Goal: Task Accomplishment & Management: Complete application form

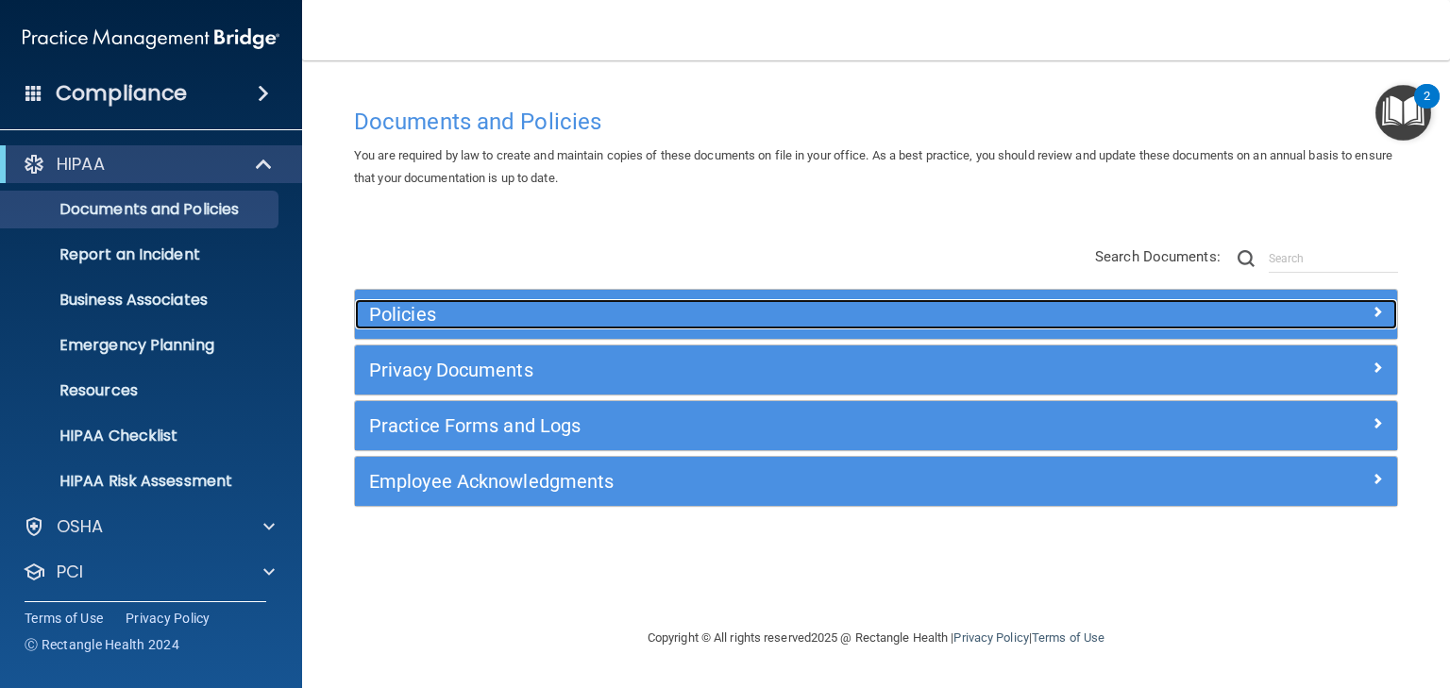
click at [411, 307] on h5 "Policies" at bounding box center [745, 314] width 753 height 21
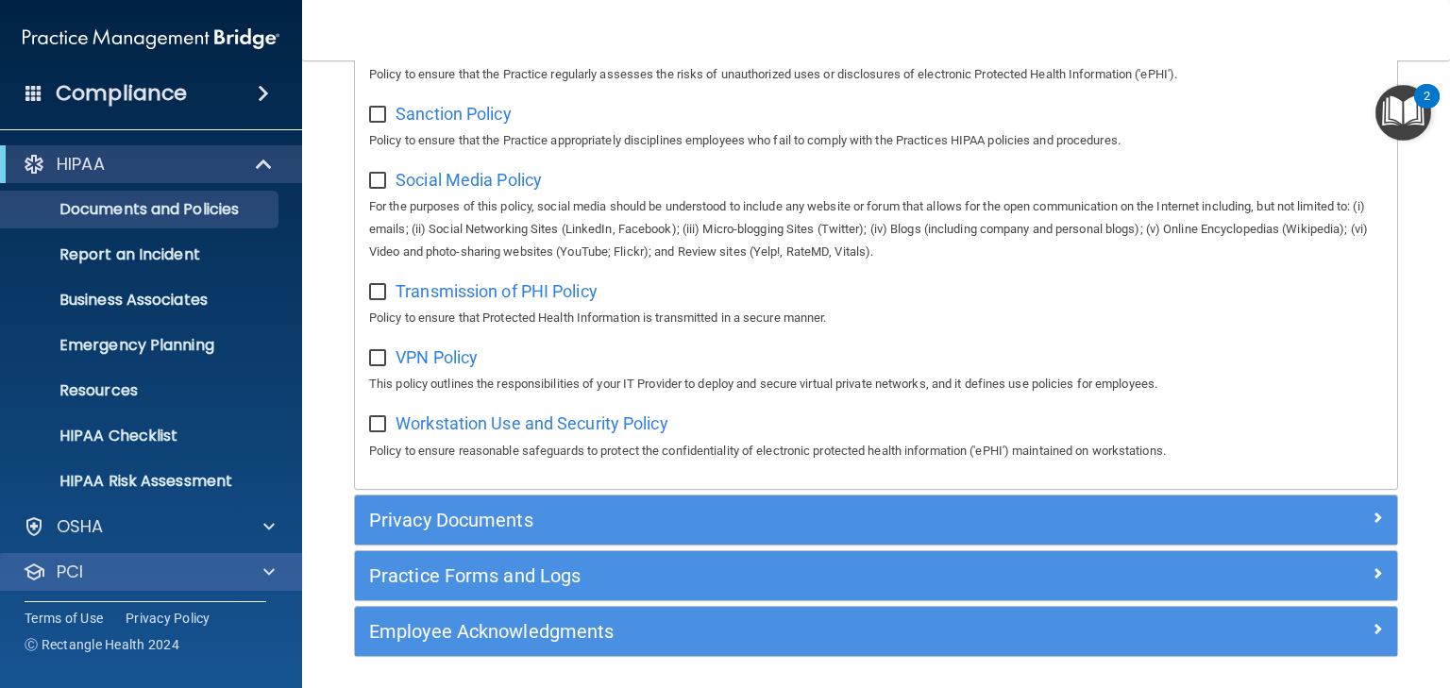
scroll to position [94, 0]
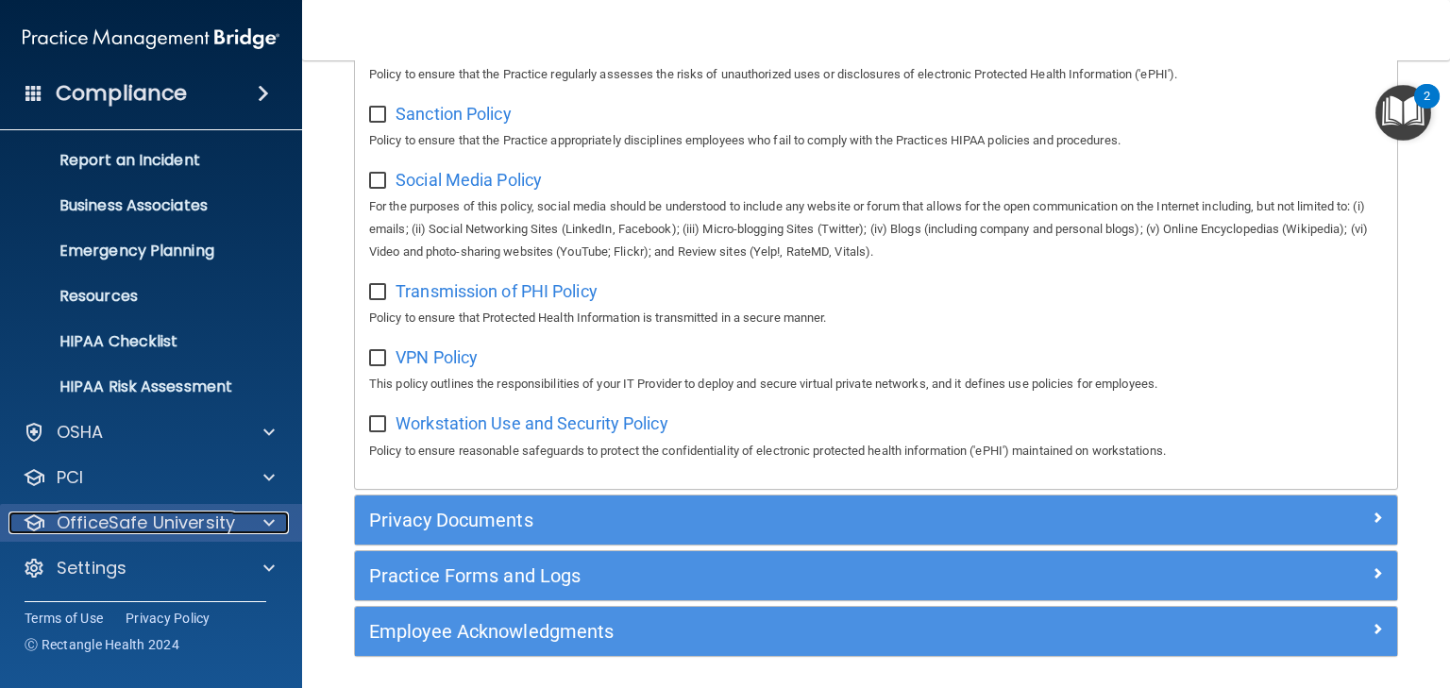
click at [185, 520] on p "OfficeSafe University" at bounding box center [146, 522] width 178 height 23
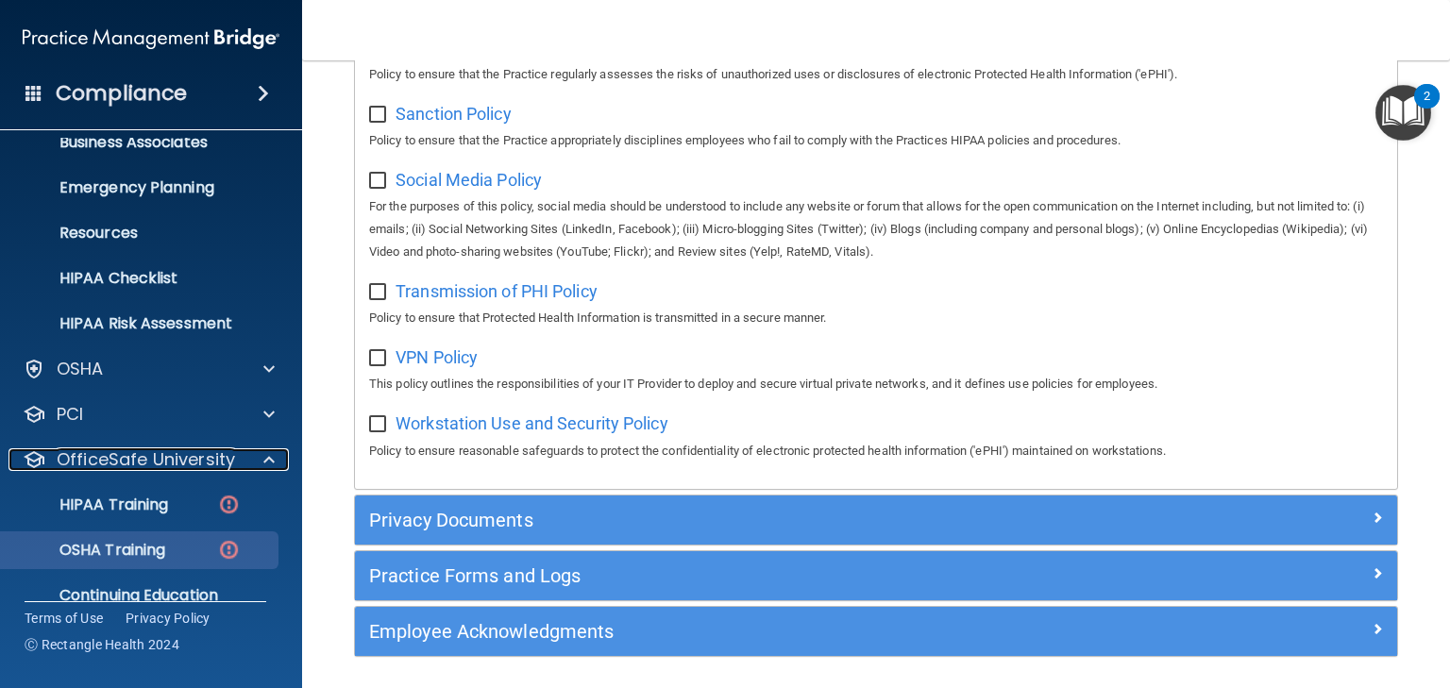
scroll to position [230, 0]
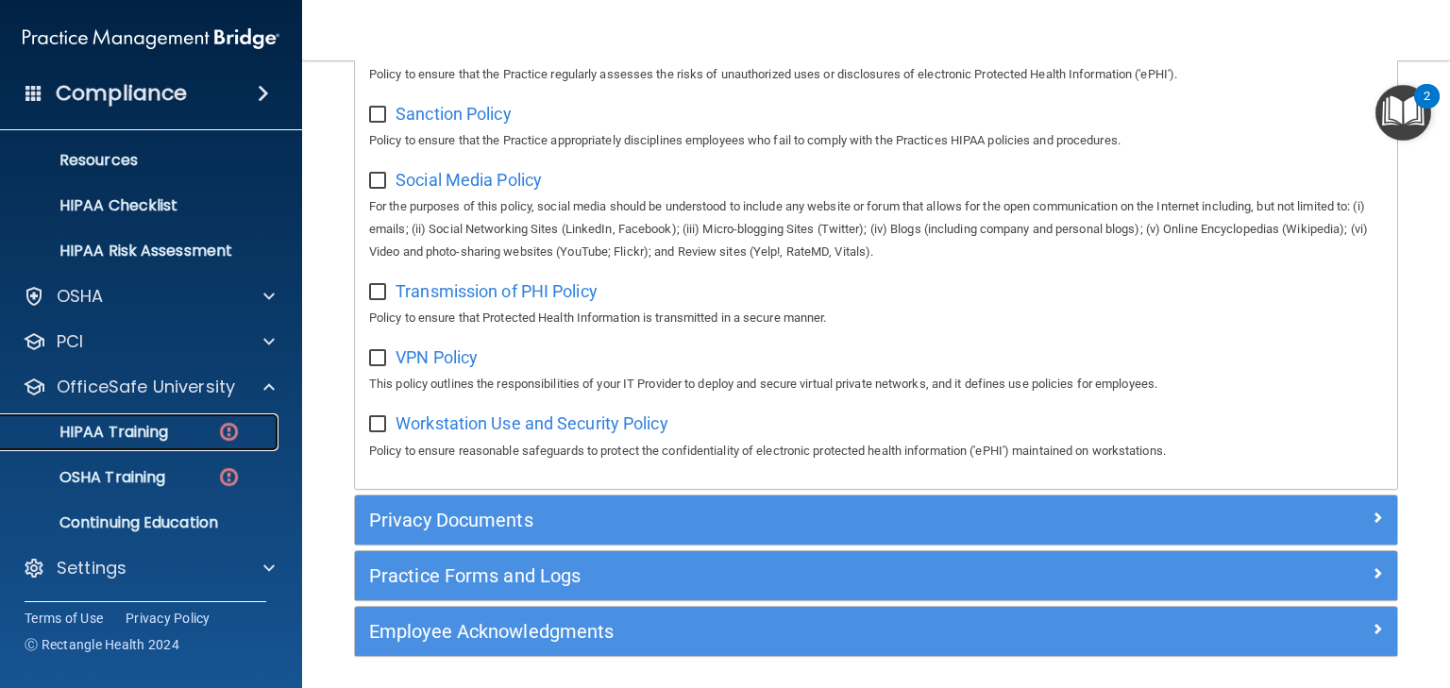
click at [129, 428] on p "HIPAA Training" at bounding box center [90, 432] width 156 height 19
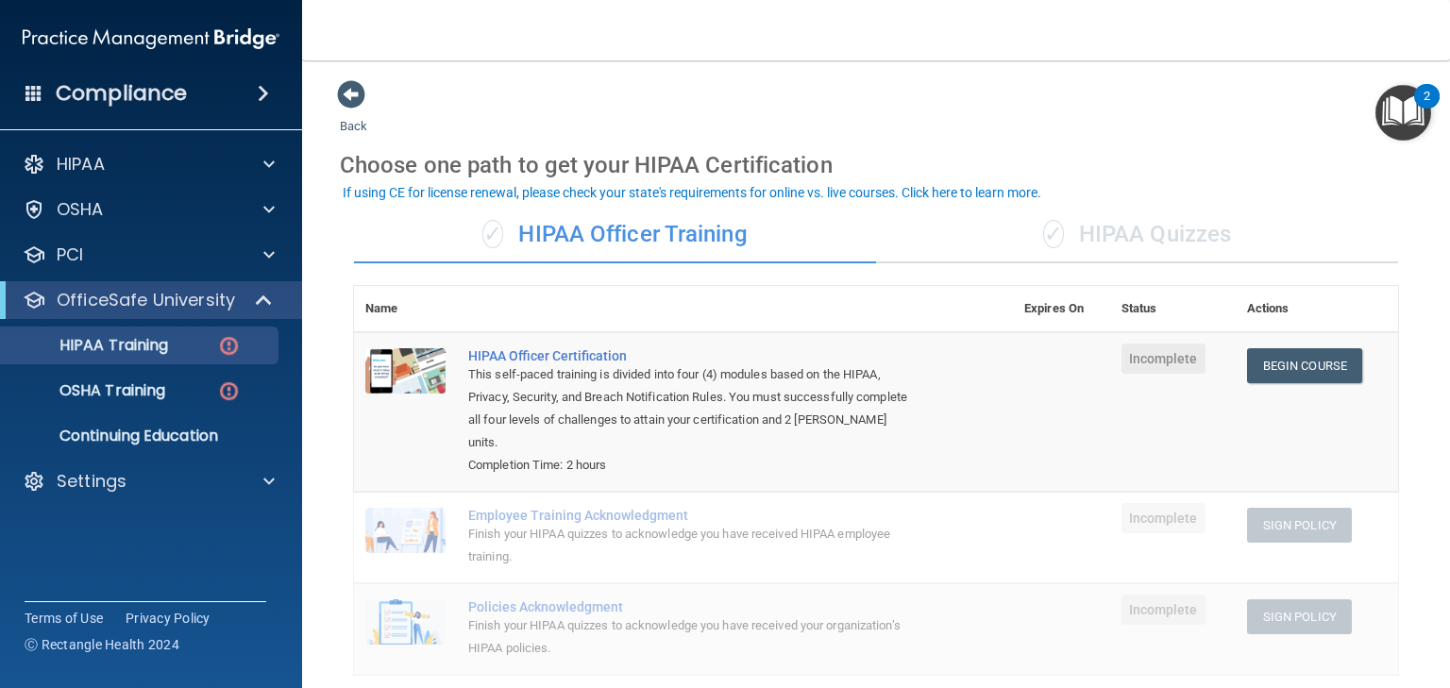
drag, startPoint x: 1121, startPoint y: 232, endPoint x: 1107, endPoint y: 230, distance: 14.3
click at [1121, 232] on div "✓ HIPAA Quizzes" at bounding box center [1137, 235] width 522 height 57
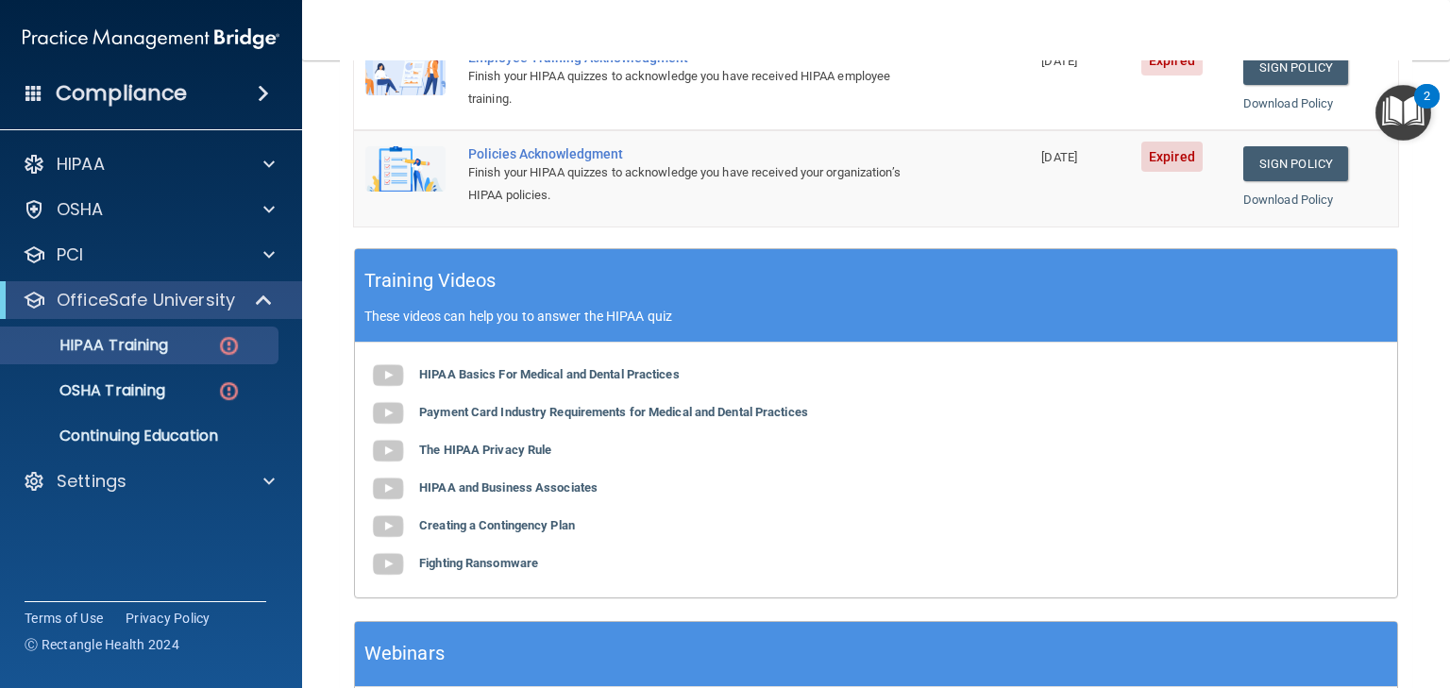
scroll to position [604, 0]
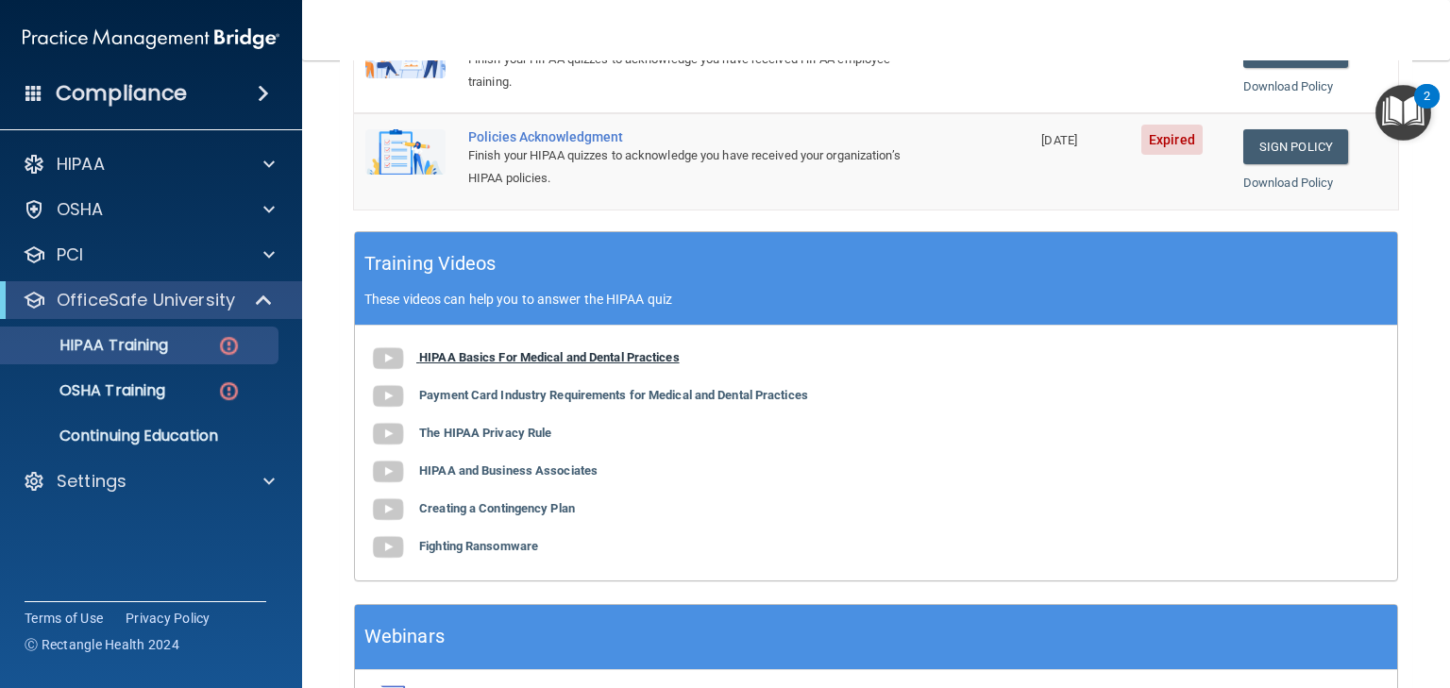
click at [487, 351] on b "HIPAA Basics For Medical and Dental Practices" at bounding box center [549, 357] width 260 height 14
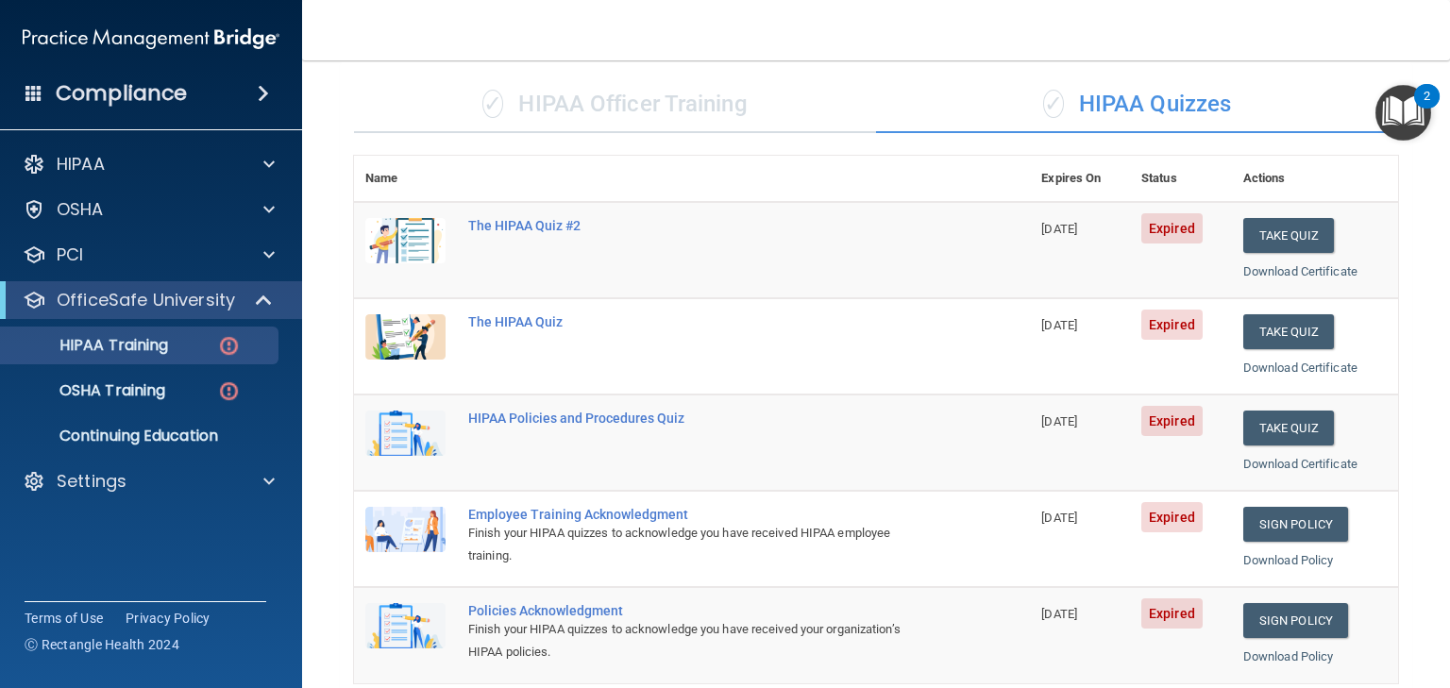
scroll to position [75, 0]
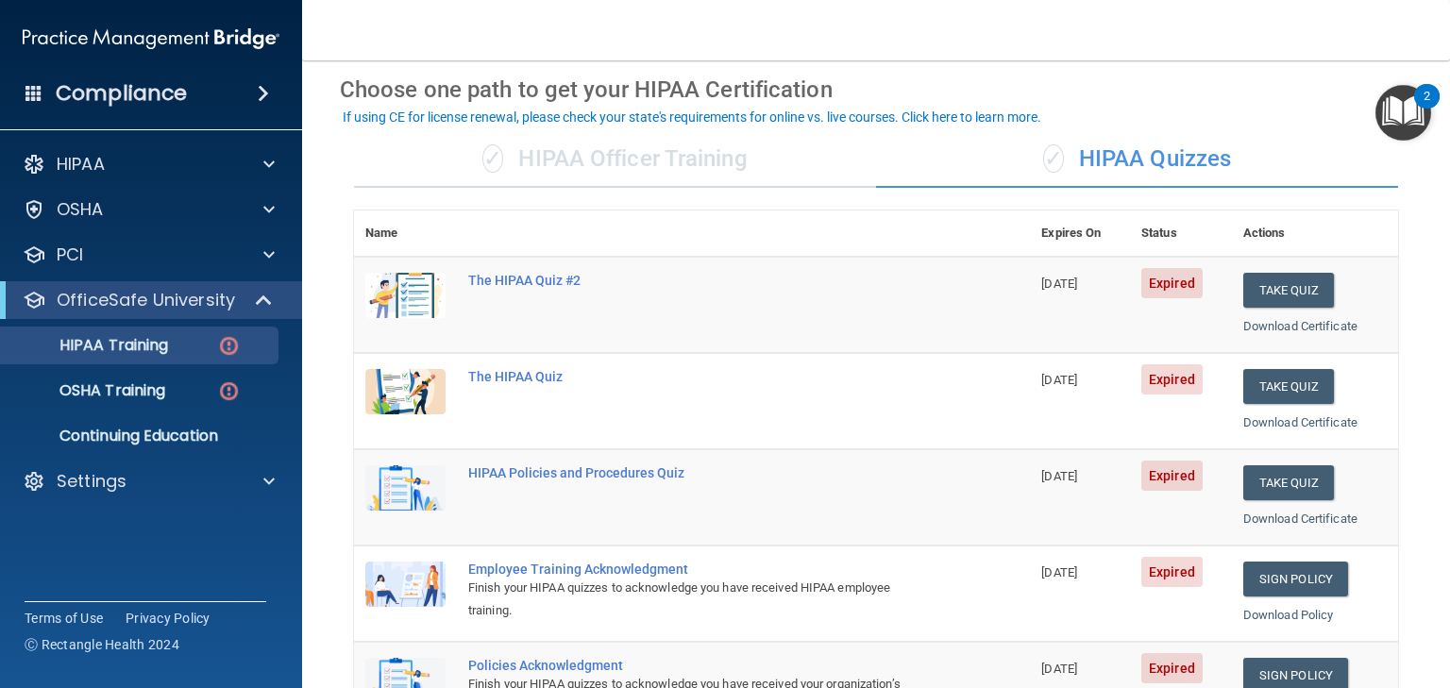
click at [570, 163] on div "✓ HIPAA Officer Training" at bounding box center [615, 159] width 522 height 57
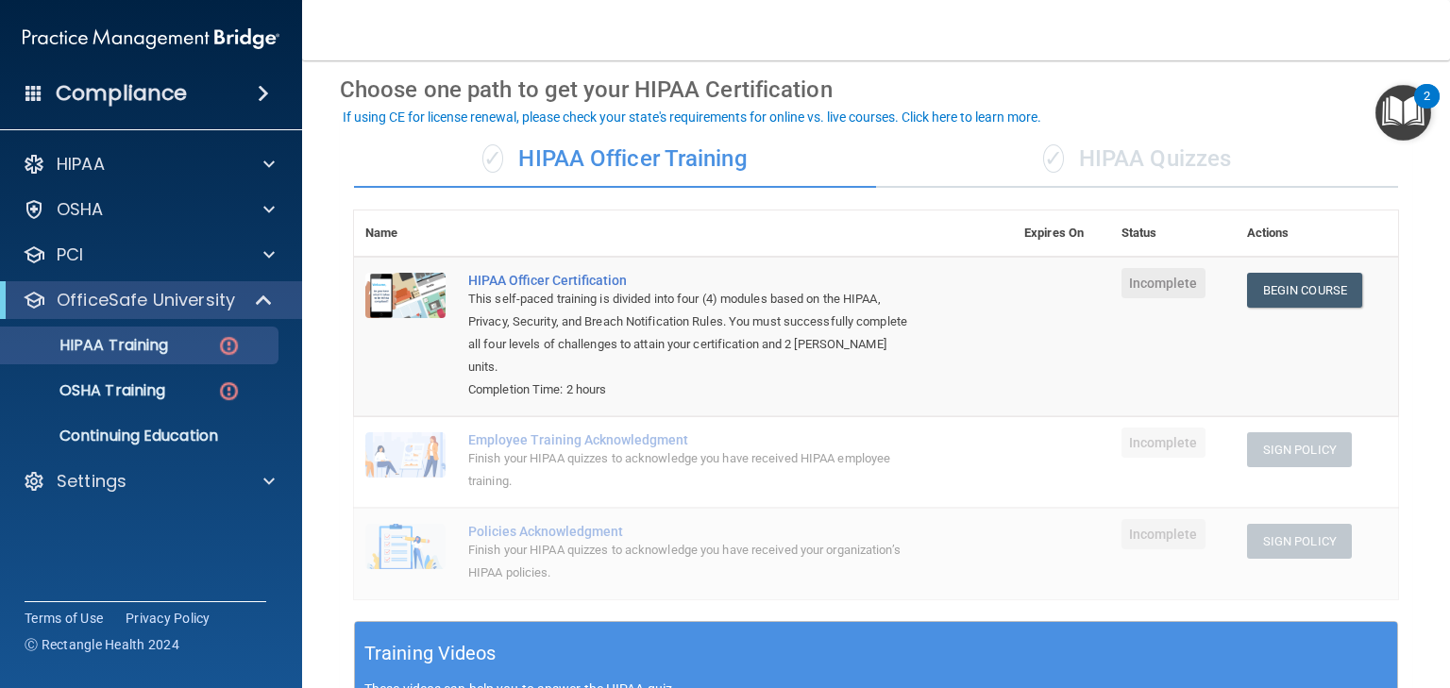
click at [1132, 159] on div "✓ HIPAA Quizzes" at bounding box center [1137, 159] width 522 height 57
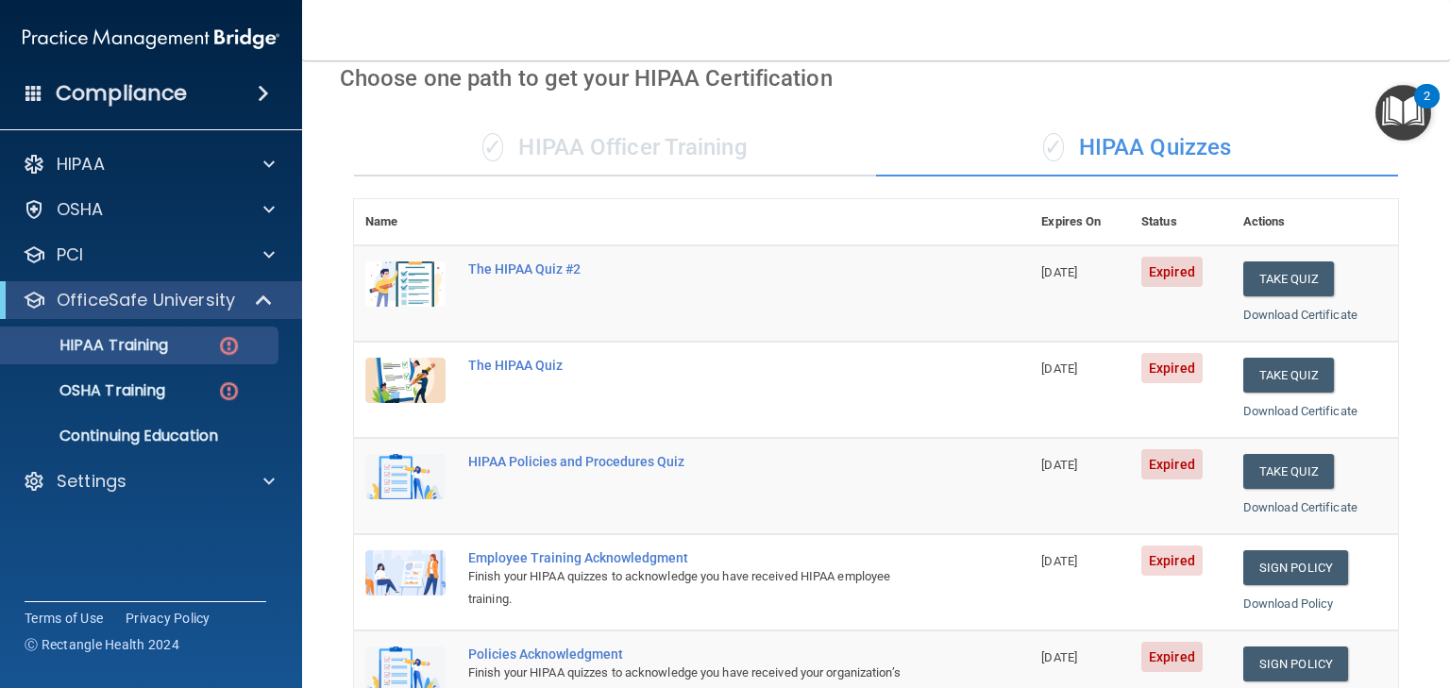
scroll to position [0, 0]
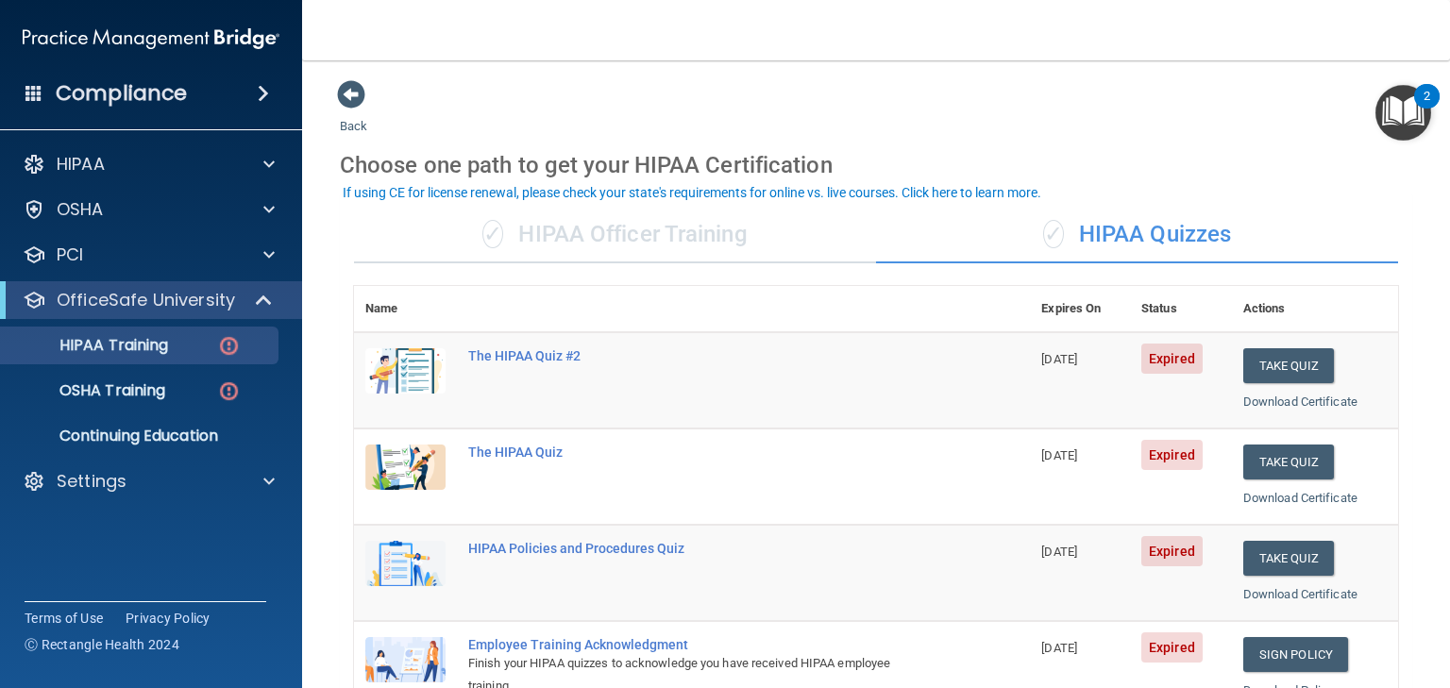
click at [572, 232] on div "✓ HIPAA Officer Training" at bounding box center [615, 235] width 522 height 57
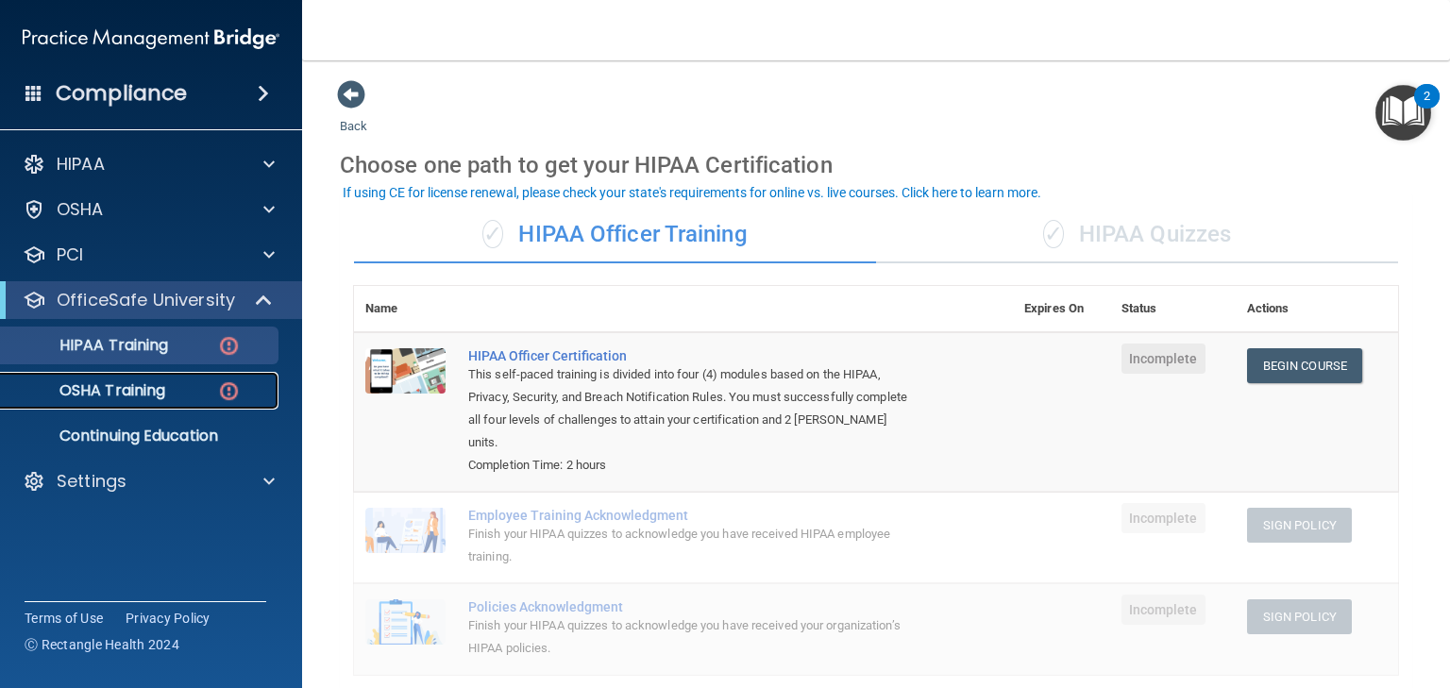
click at [111, 386] on p "OSHA Training" at bounding box center [88, 390] width 153 height 19
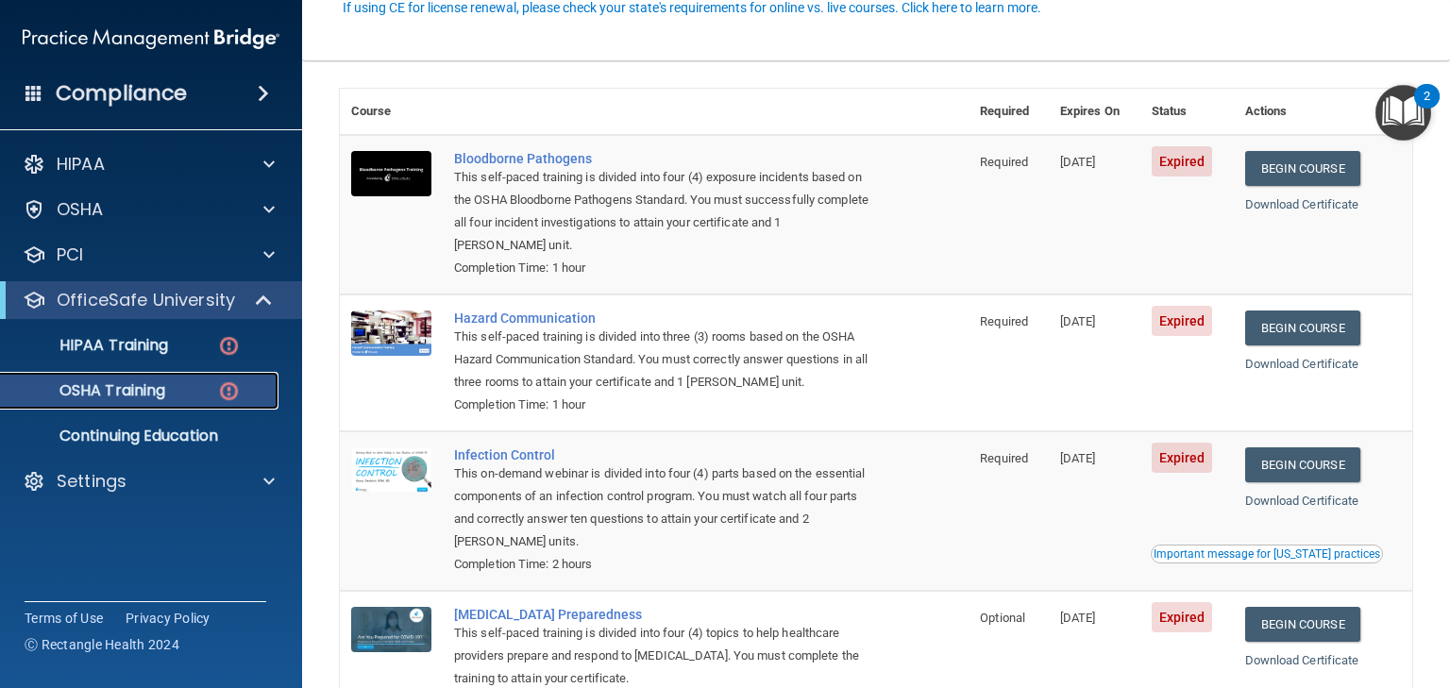
scroll to position [226, 0]
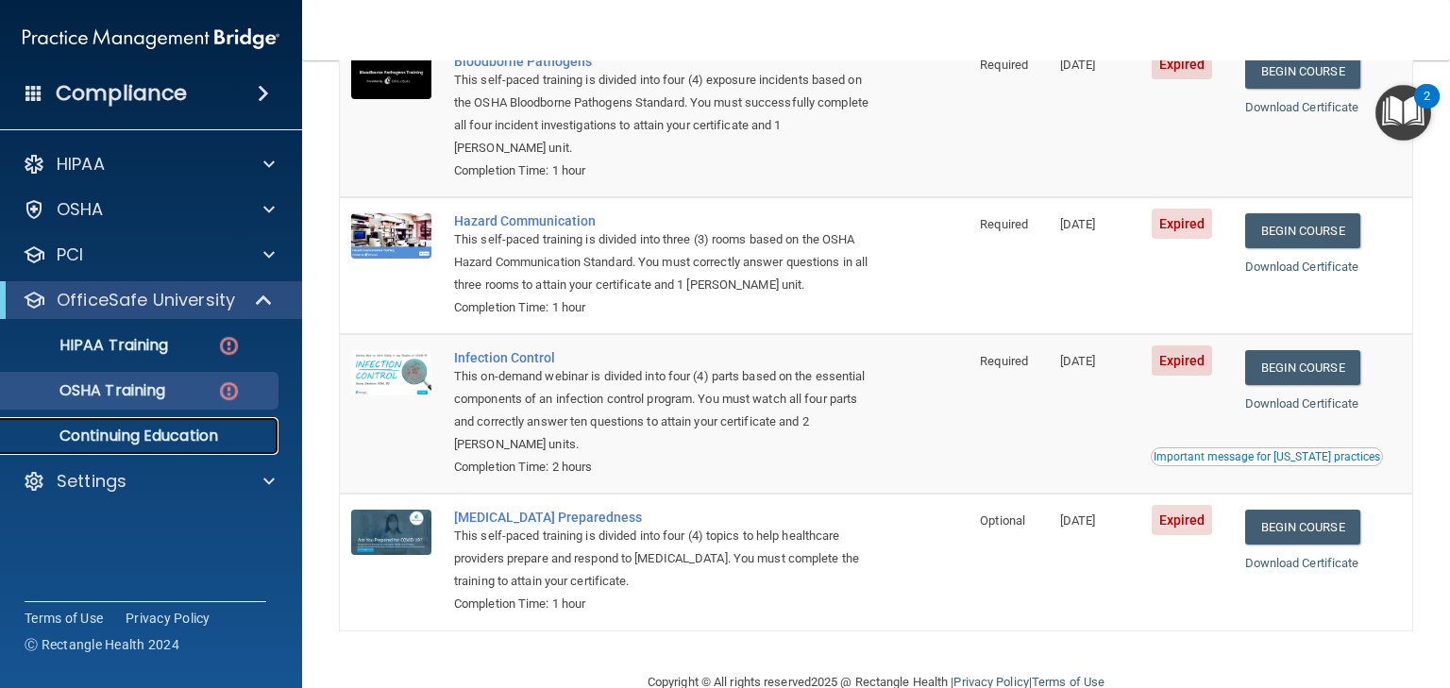
click at [136, 434] on p "Continuing Education" at bounding box center [141, 436] width 258 height 19
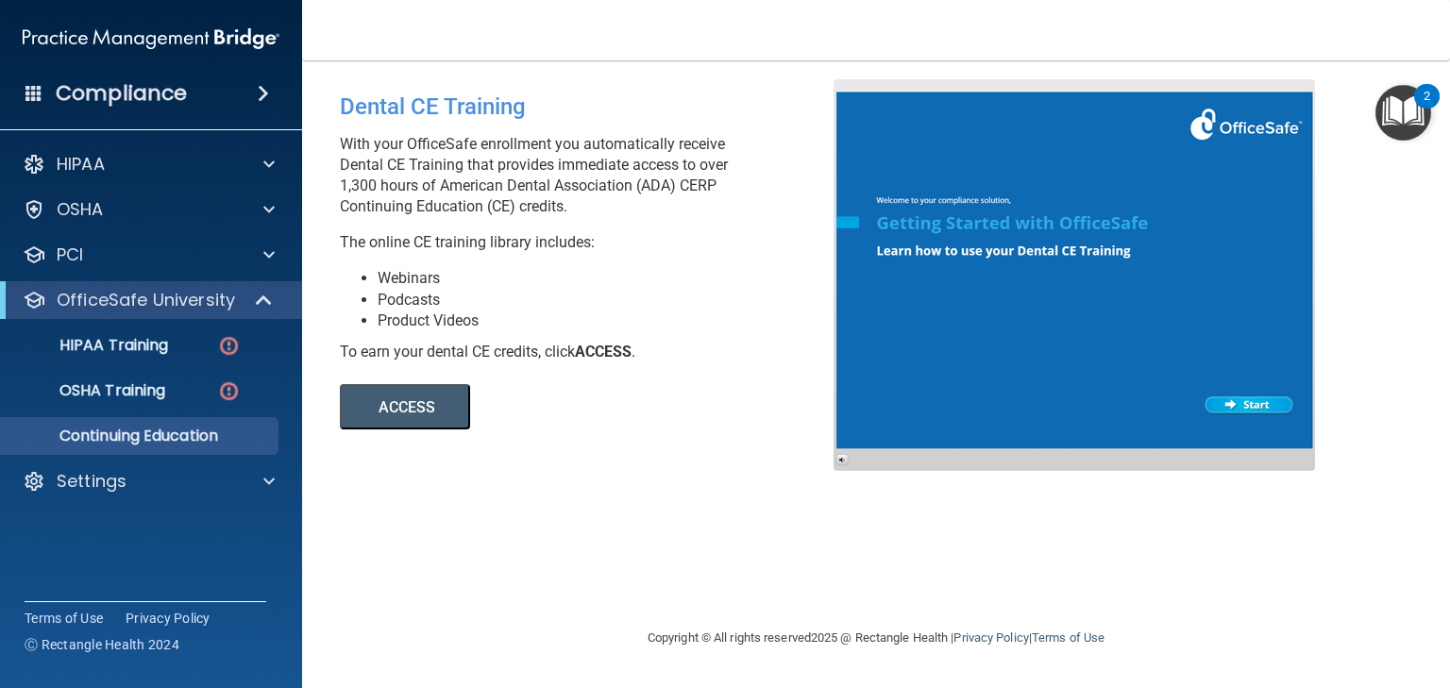
click at [390, 402] on button "ACCESS" at bounding box center [405, 406] width 130 height 45
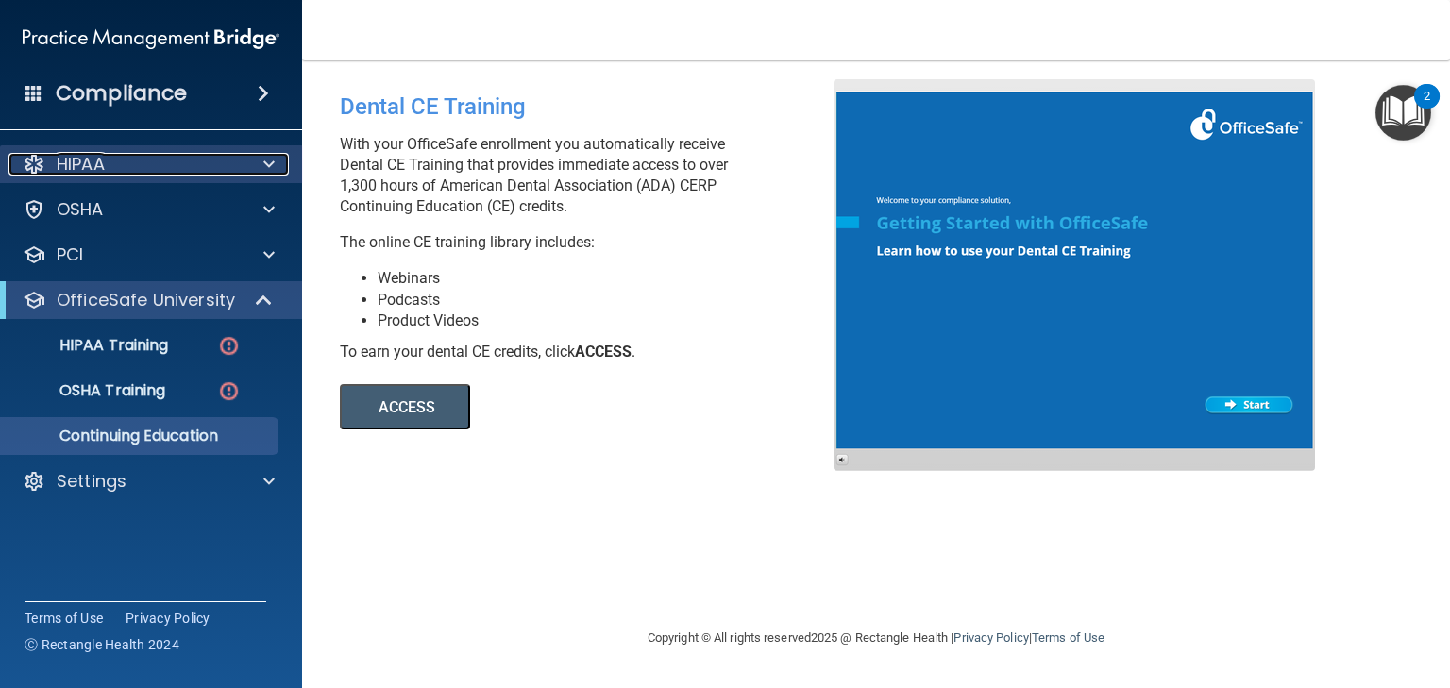
click at [102, 173] on p "HIPAA" at bounding box center [81, 164] width 48 height 23
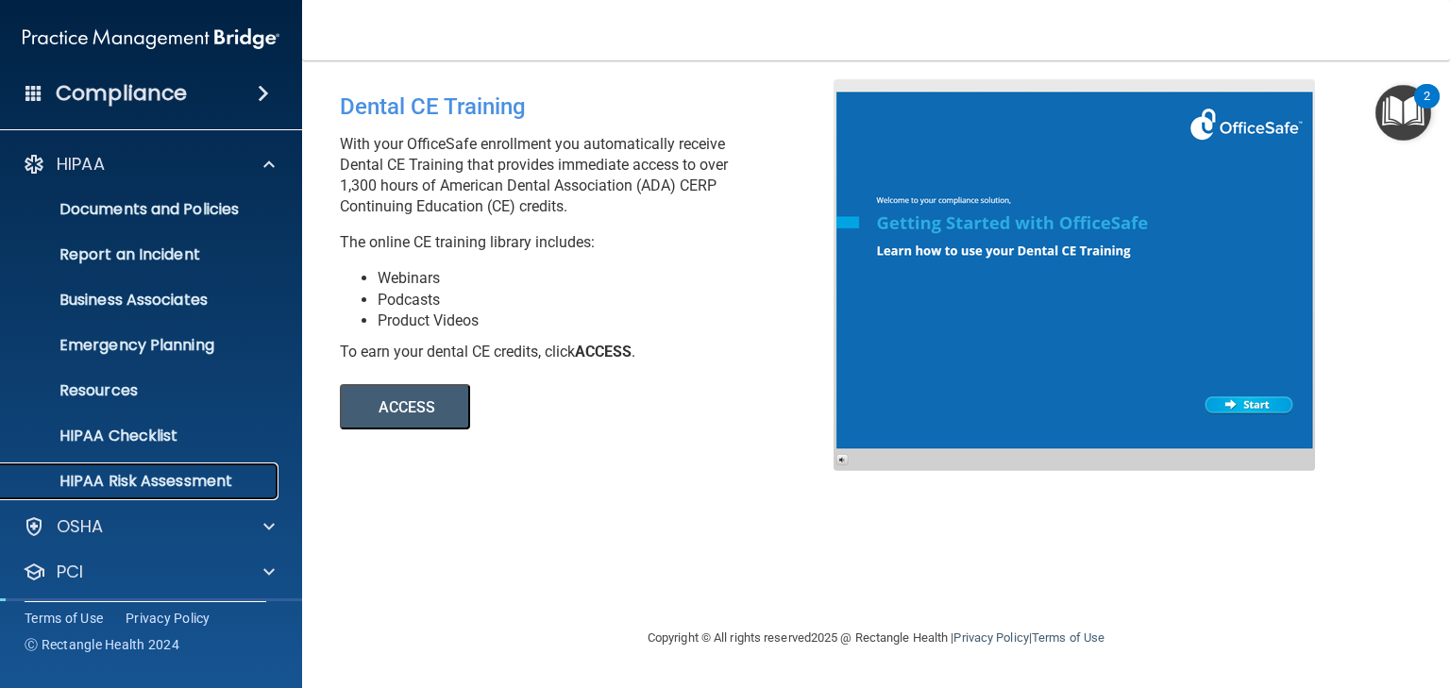
click at [139, 481] on p "HIPAA Risk Assessment" at bounding box center [141, 481] width 258 height 19
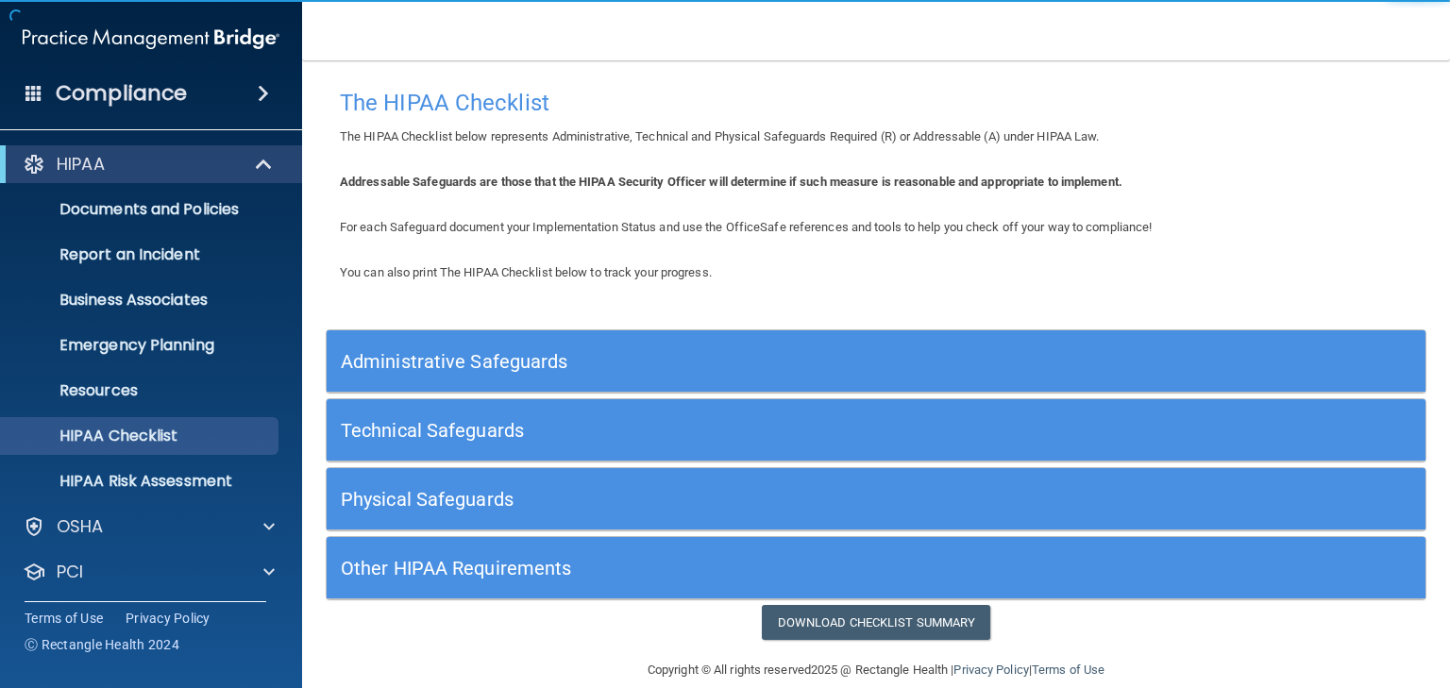
click at [481, 358] on h5 "Administrative Safeguards" at bounding box center [739, 361] width 796 height 21
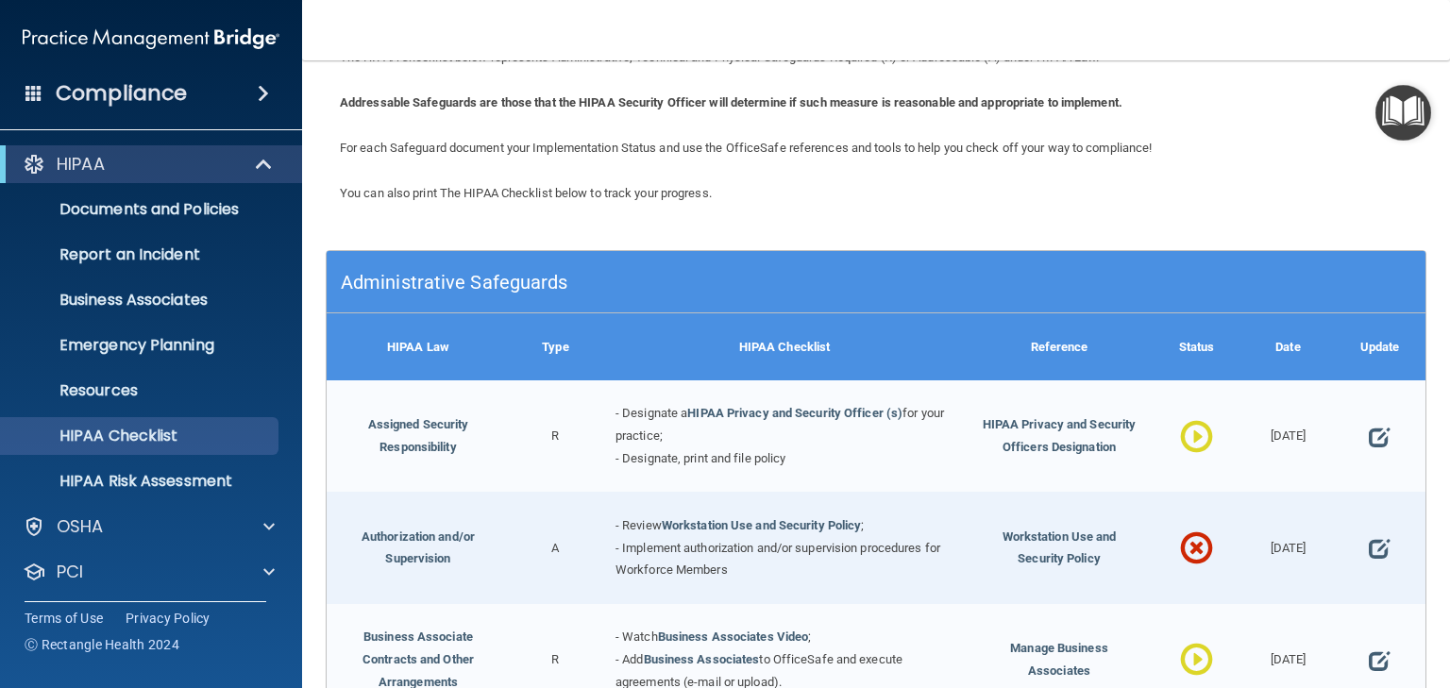
scroll to position [226, 0]
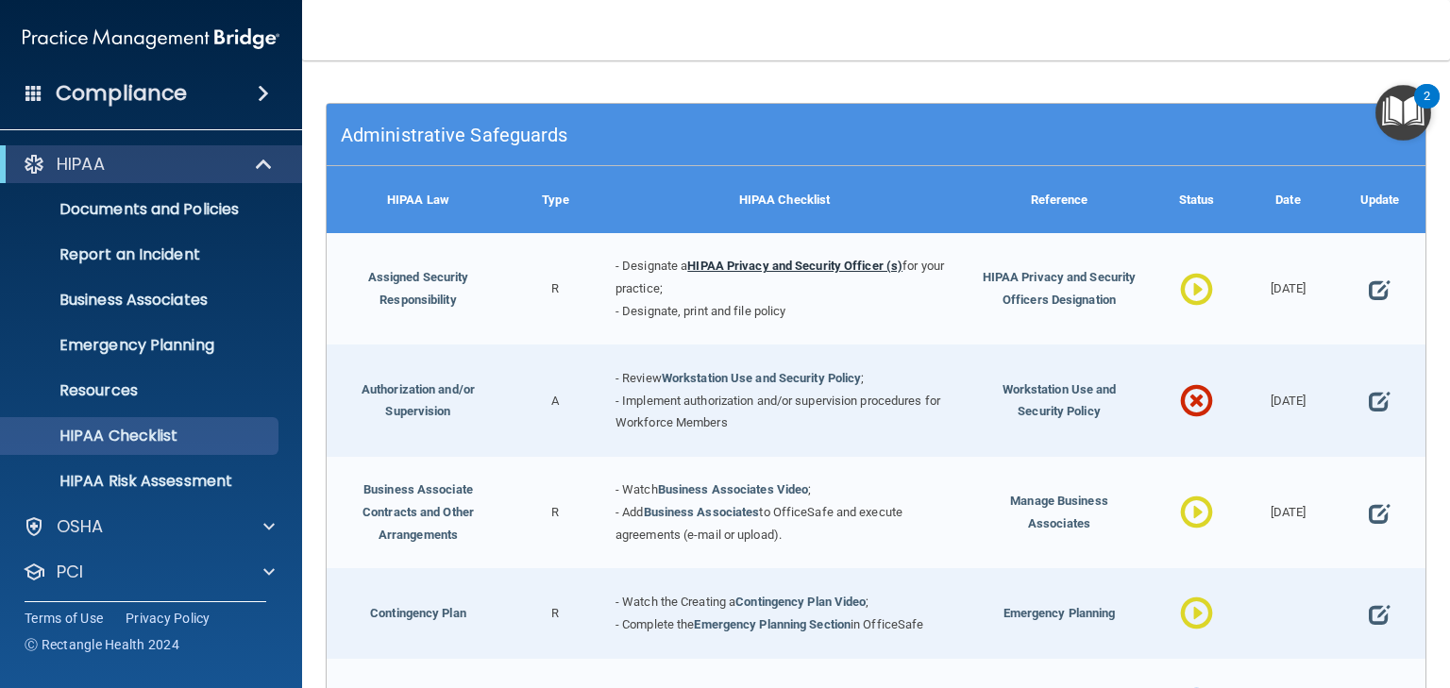
click at [827, 265] on link "HIPAA Privacy and Security Officer (s)" at bounding box center [794, 266] width 215 height 14
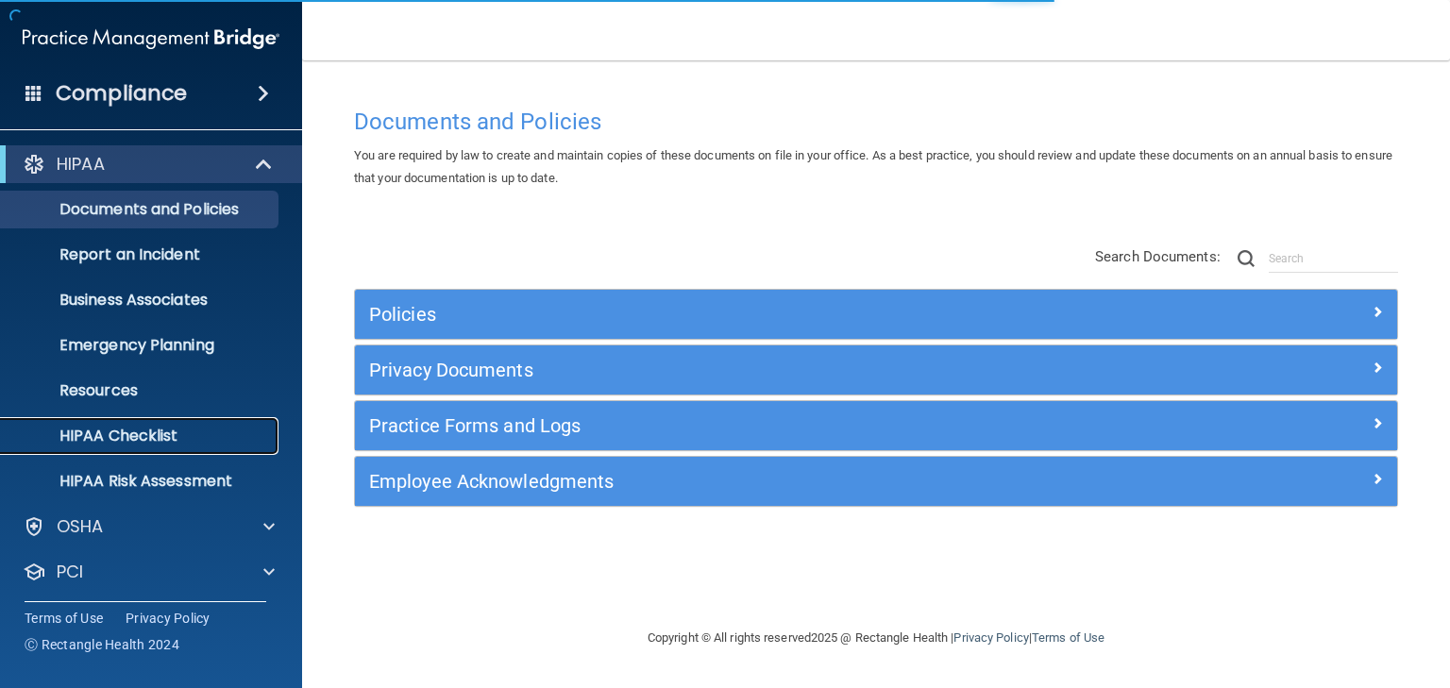
click at [121, 435] on p "HIPAA Checklist" at bounding box center [141, 436] width 258 height 19
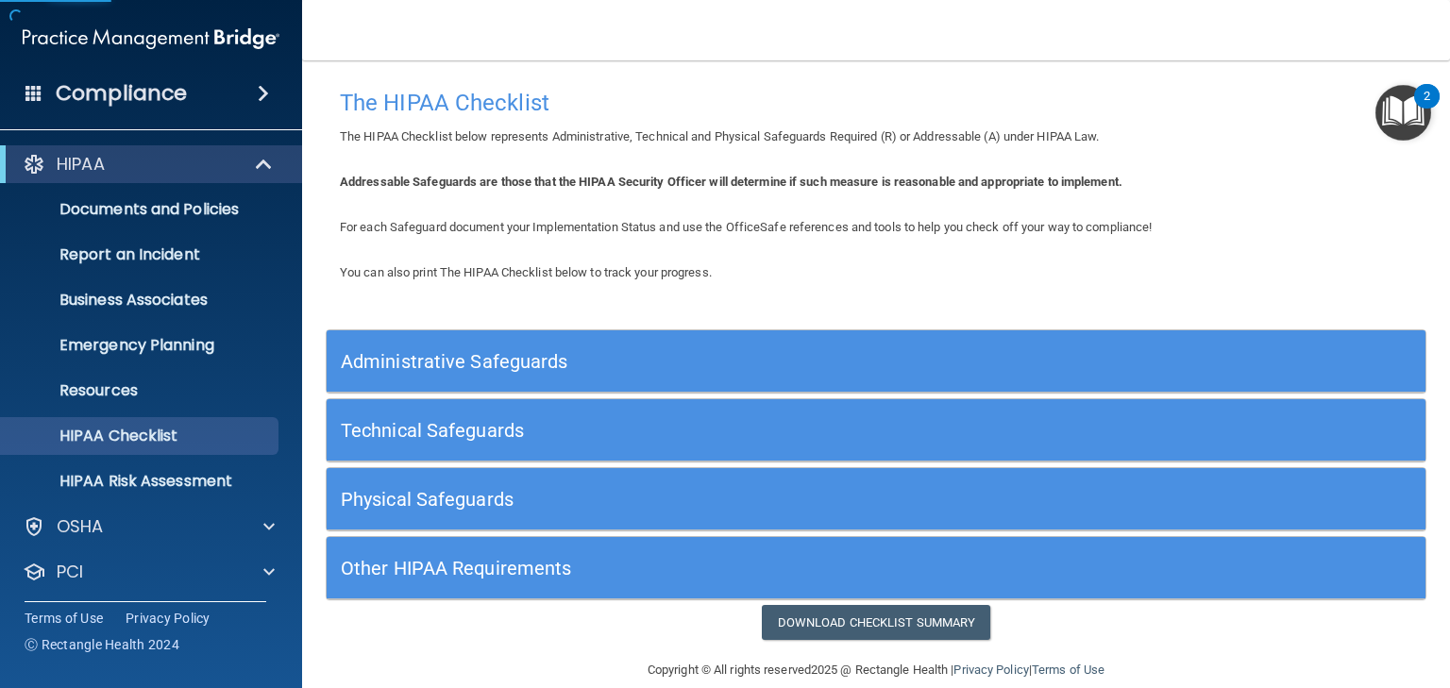
click at [602, 351] on h5 "Administrative Safeguards" at bounding box center [739, 361] width 796 height 21
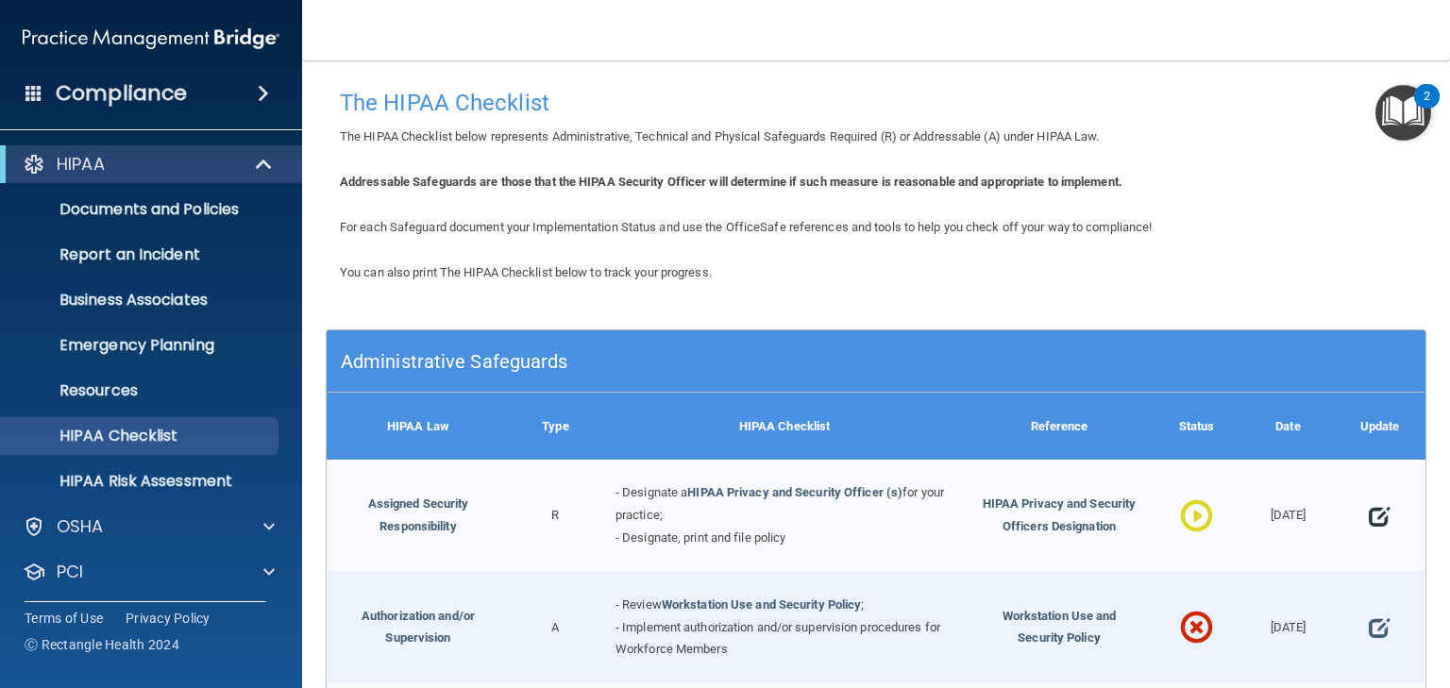
click at [1368, 511] on span at bounding box center [1378, 517] width 21 height 46
select select "in_progress"
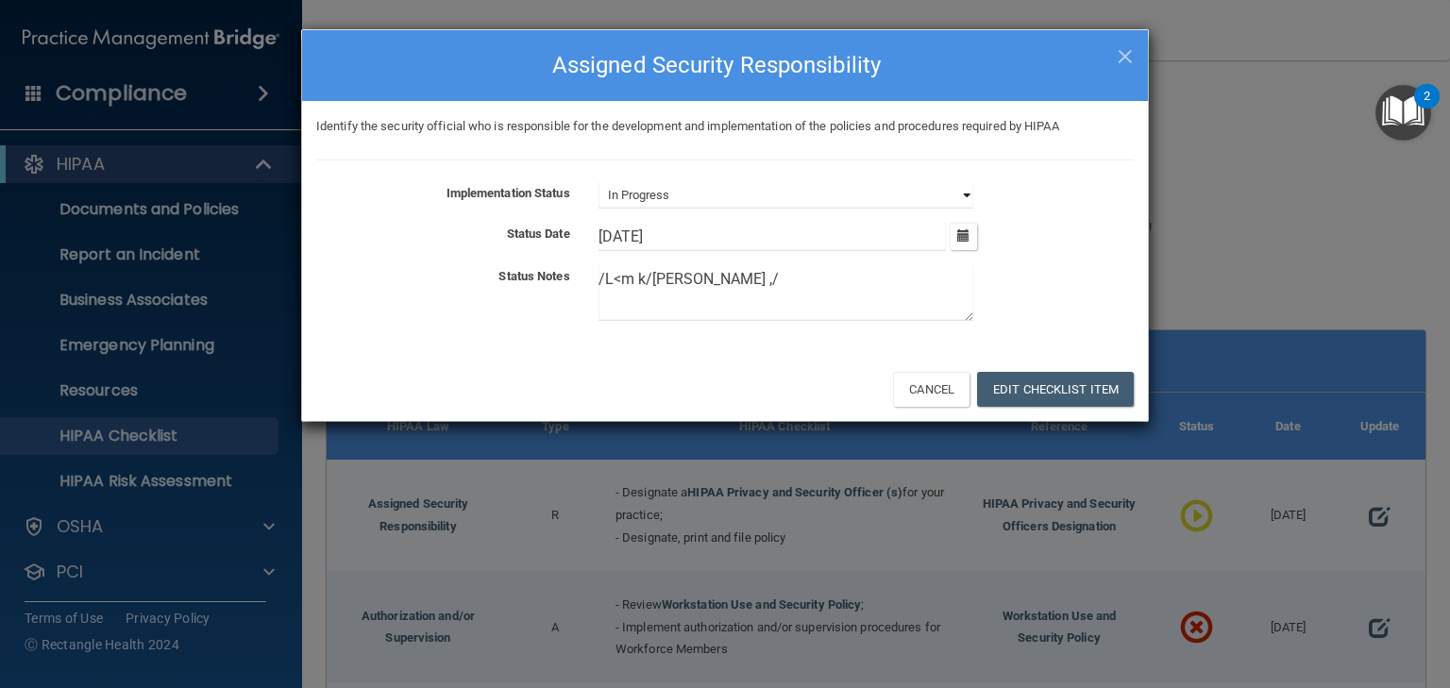
click at [925, 196] on select "Not Started In Progress Completed" at bounding box center [785, 195] width 375 height 26
click at [642, 277] on textarea "/L<m k/l.m ,/" at bounding box center [785, 293] width 375 height 56
drag, startPoint x: 723, startPoint y: 273, endPoint x: 547, endPoint y: 272, distance: 175.5
click at [547, 272] on div "Status Notes /L<m k/l.m ,/" at bounding box center [725, 296] width 846 height 63
type textarea "lsdfkg;ldafkjga"
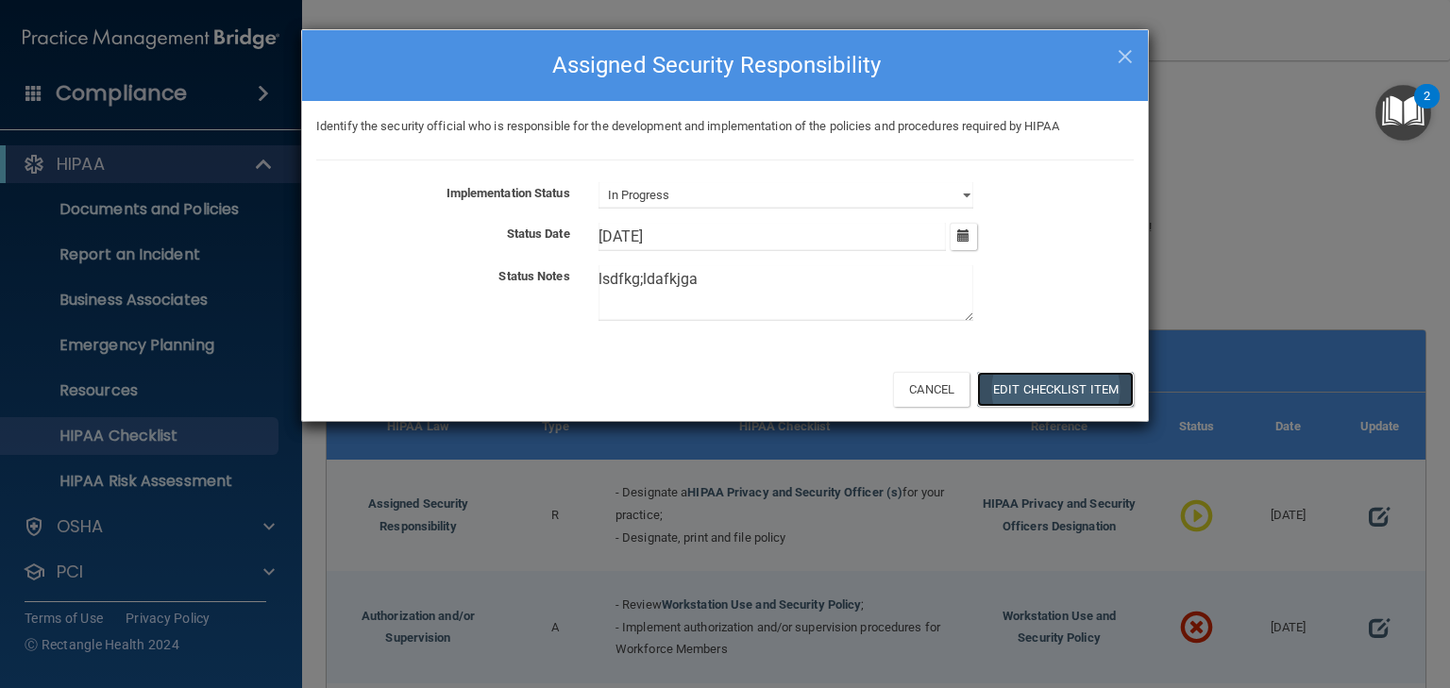
click at [1097, 385] on button "Edit Checklist Item" at bounding box center [1055, 389] width 157 height 35
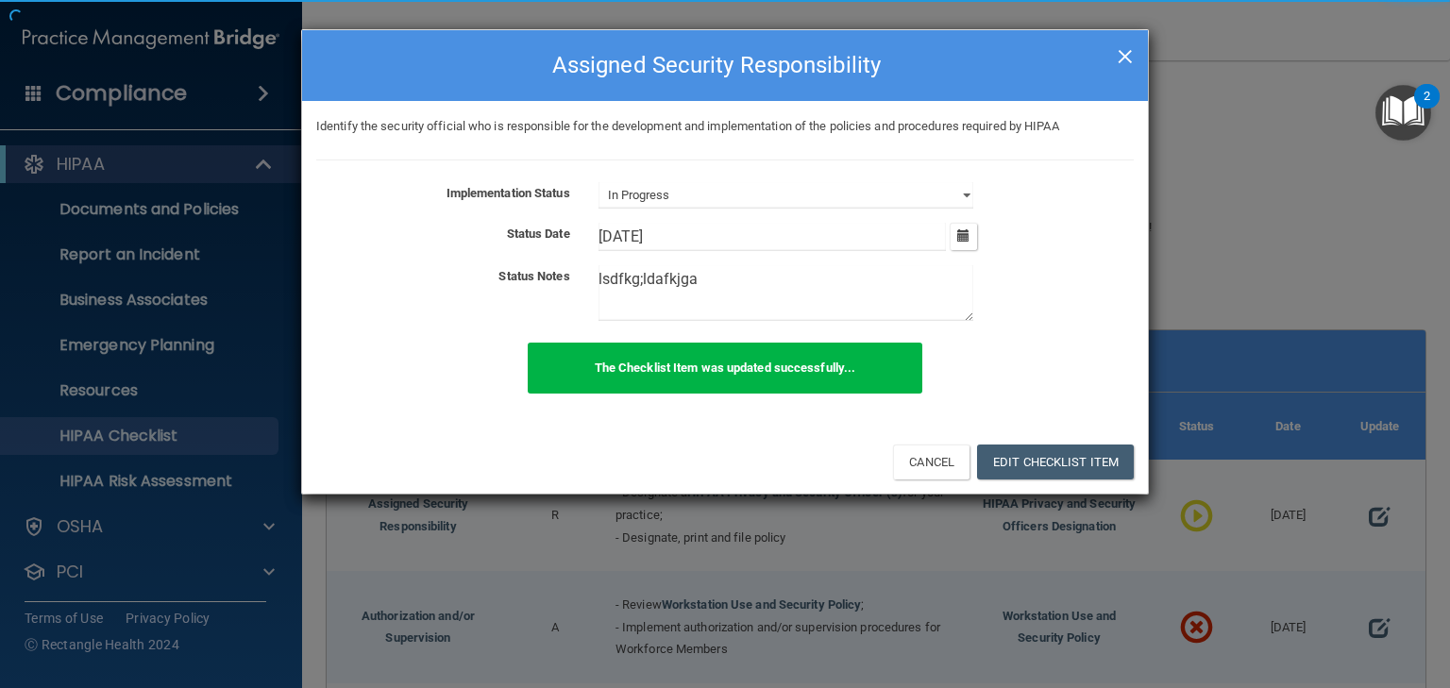
click at [1122, 53] on span "×" at bounding box center [1124, 54] width 17 height 38
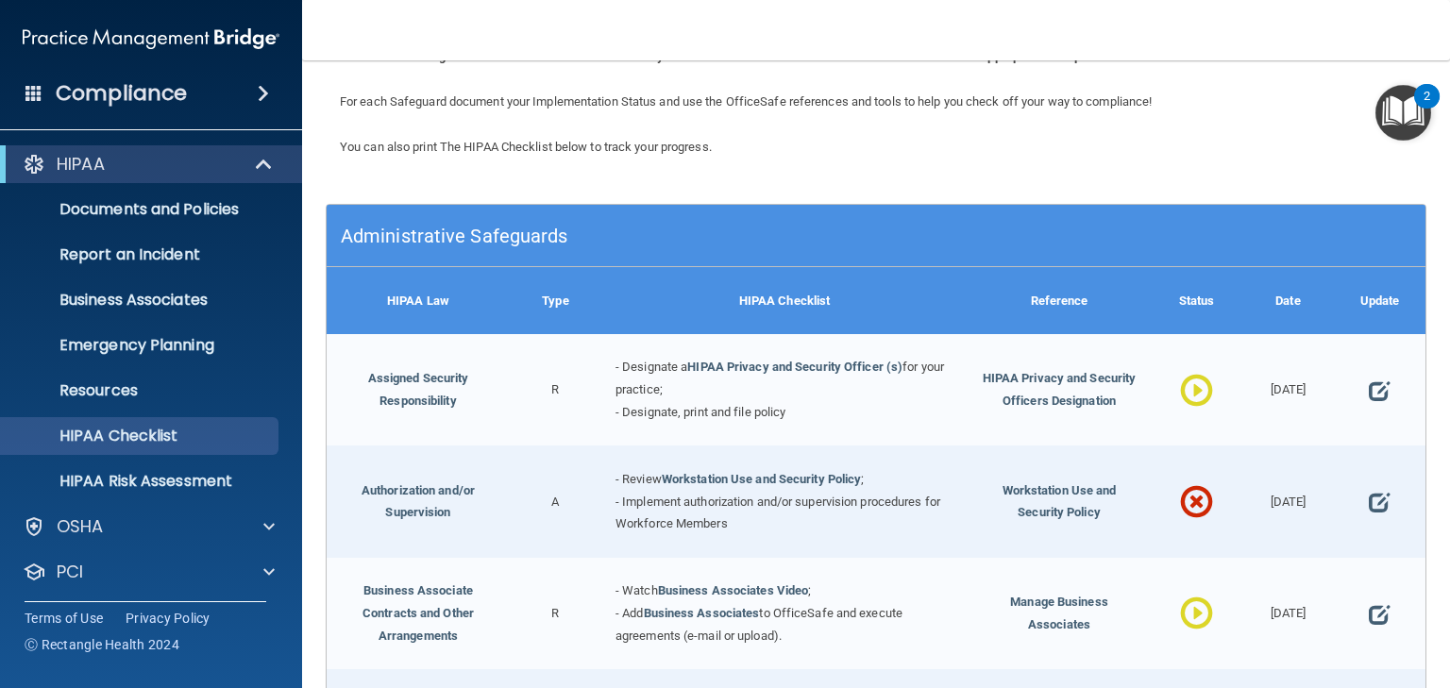
scroll to position [226, 0]
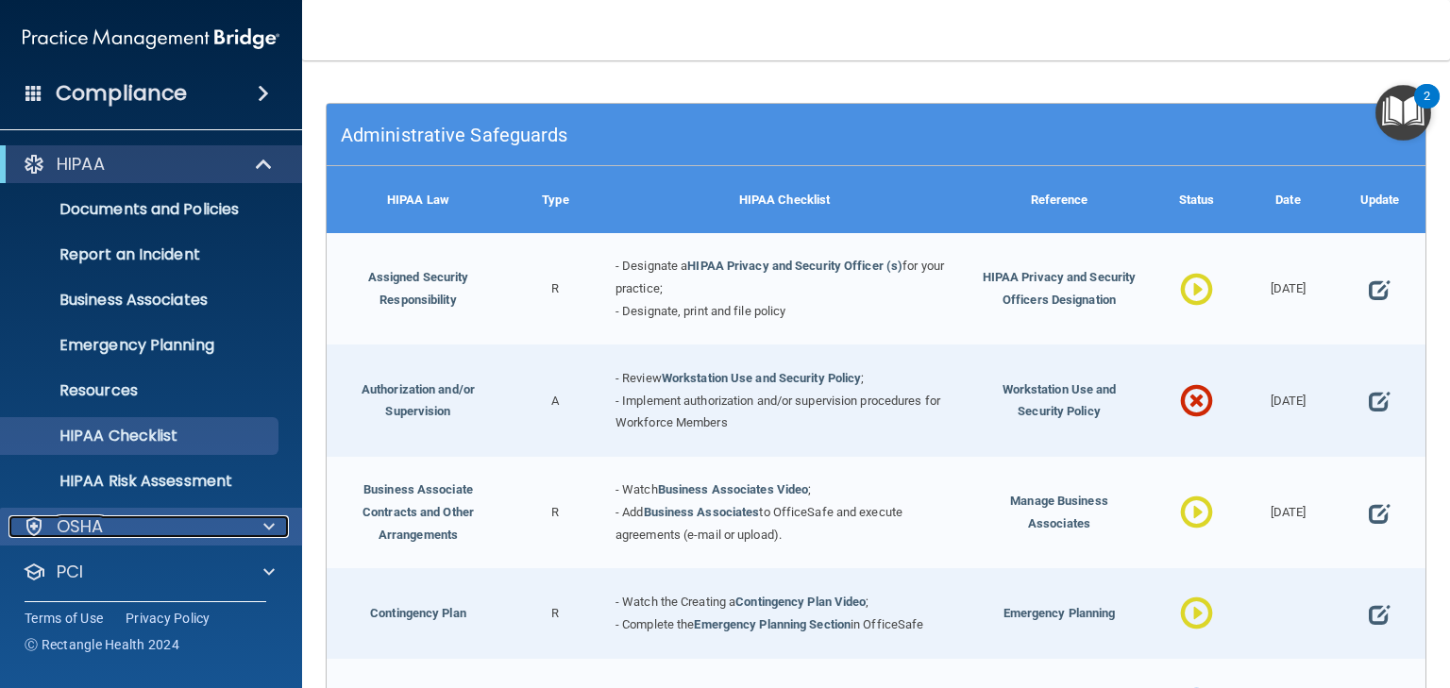
click at [96, 520] on p "OSHA" at bounding box center [80, 526] width 47 height 23
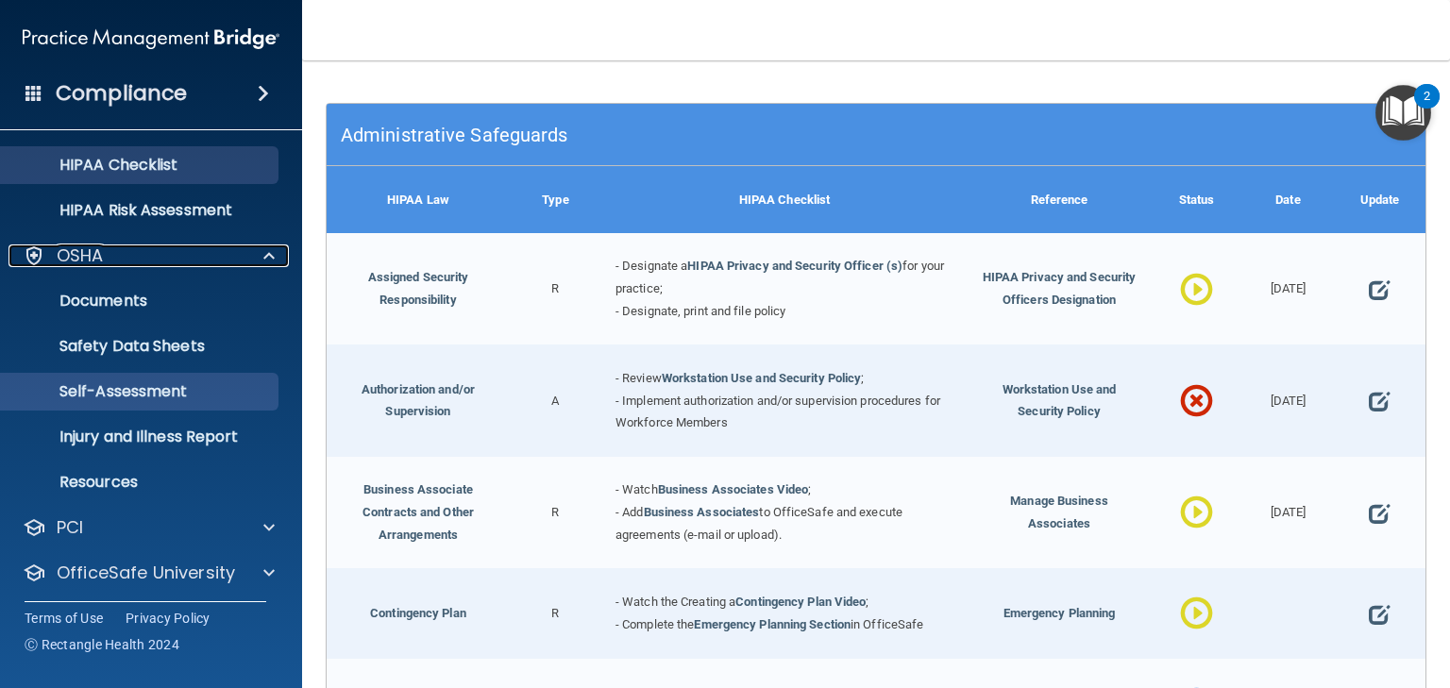
scroll to position [302, 0]
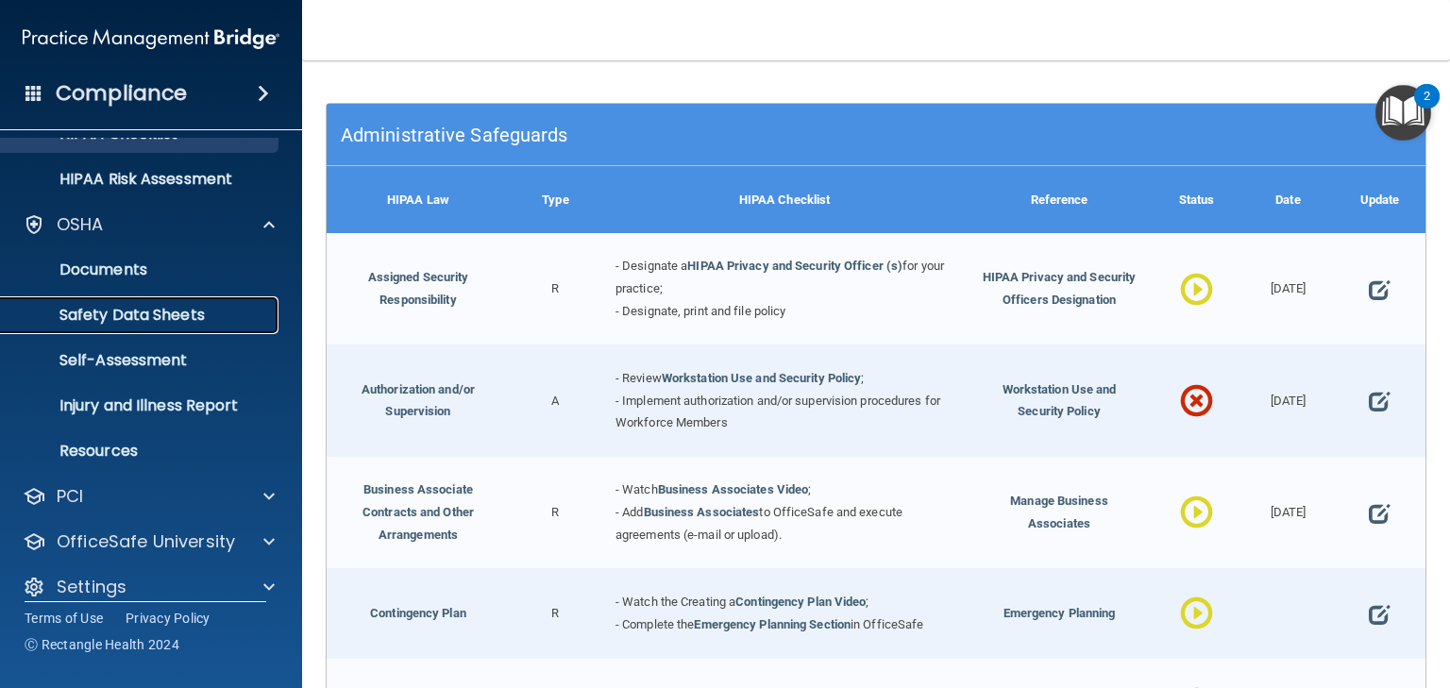
click at [127, 312] on p "Safety Data Sheets" at bounding box center [141, 315] width 258 height 19
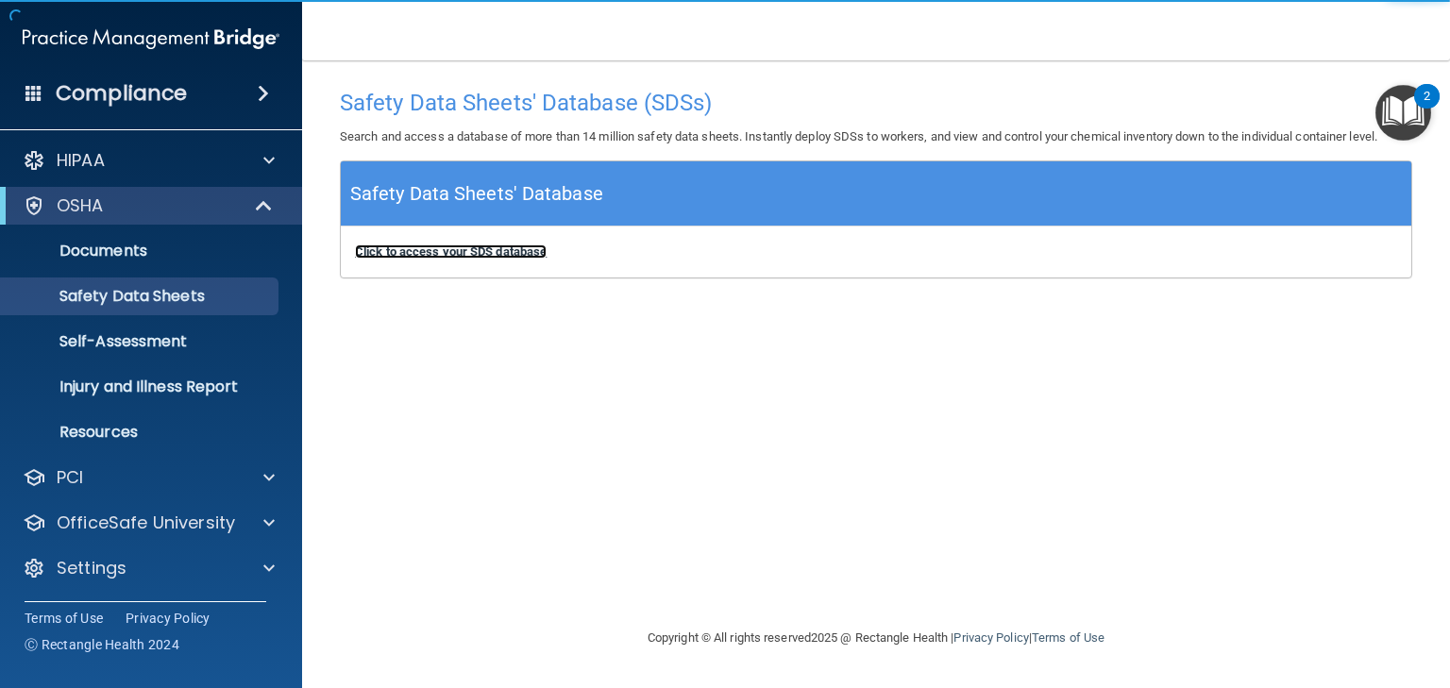
click at [461, 252] on b "Click to access your SDS database" at bounding box center [451, 251] width 192 height 14
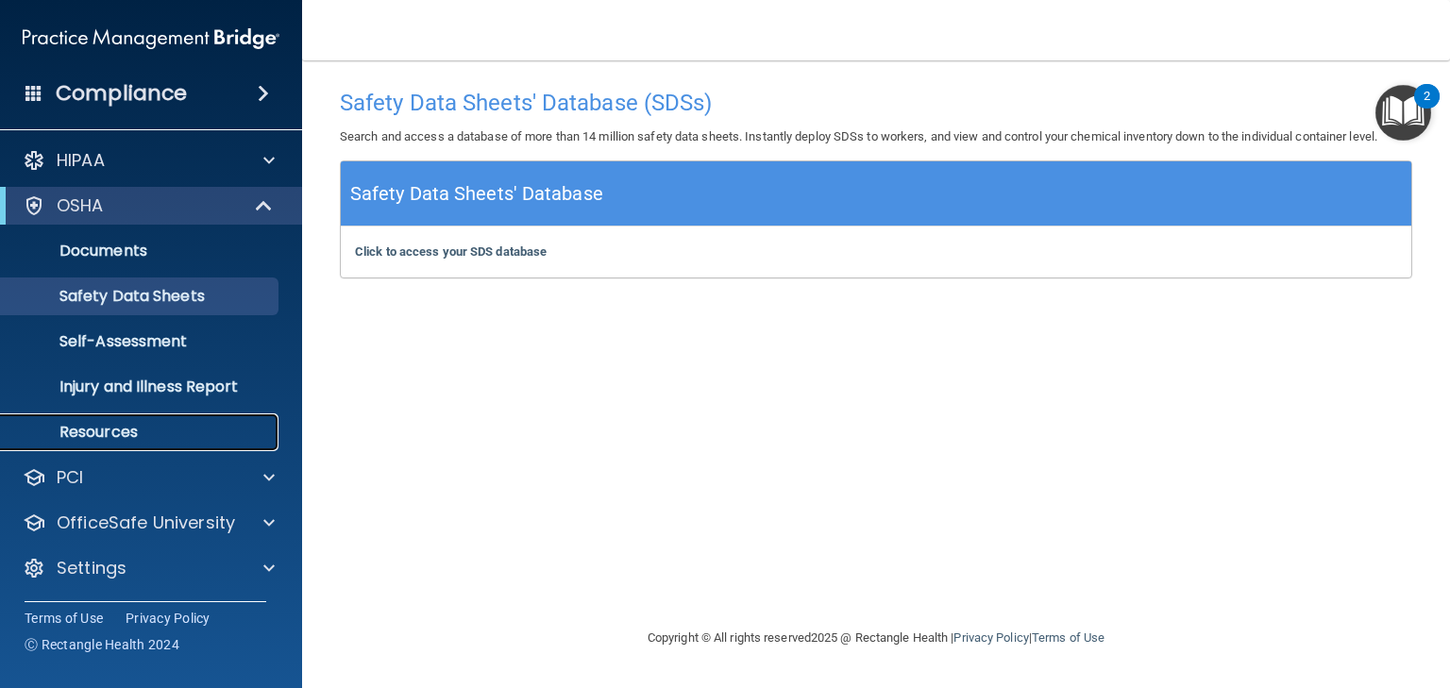
click at [100, 430] on p "Resources" at bounding box center [141, 432] width 258 height 19
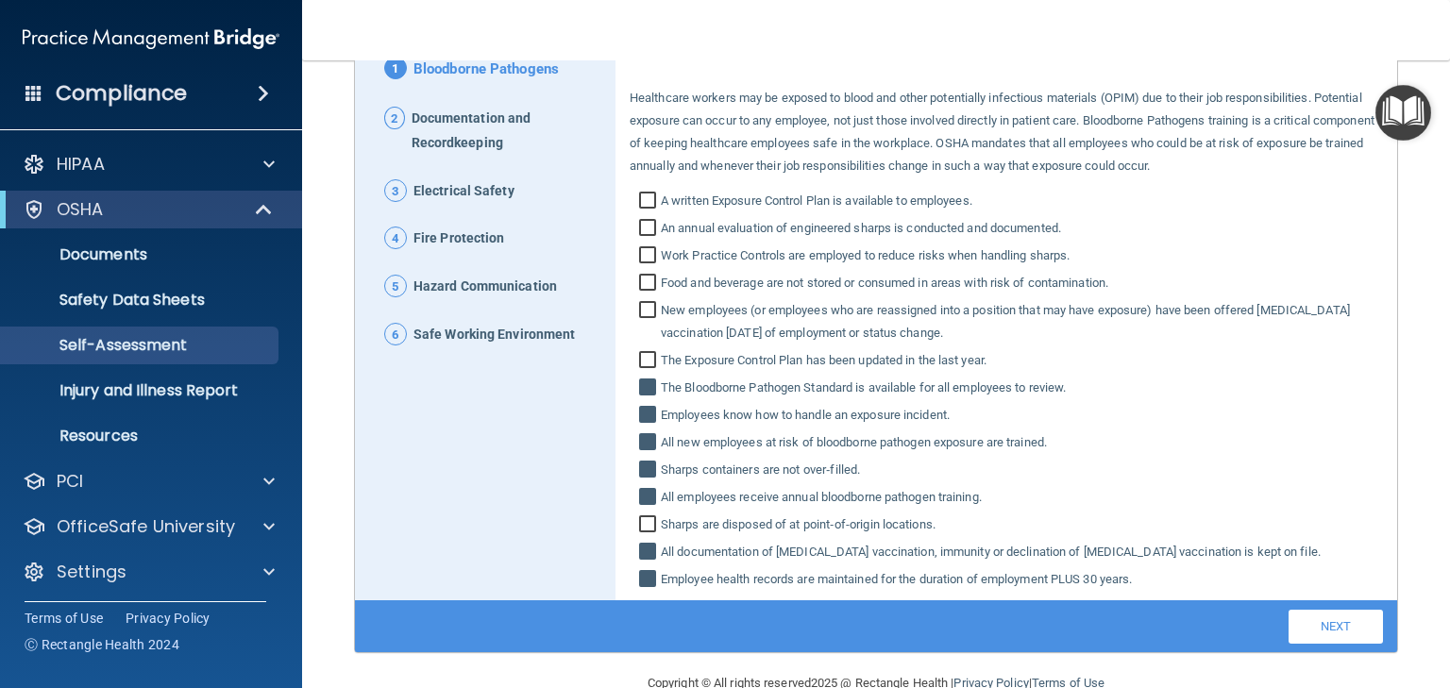
scroll to position [226, 0]
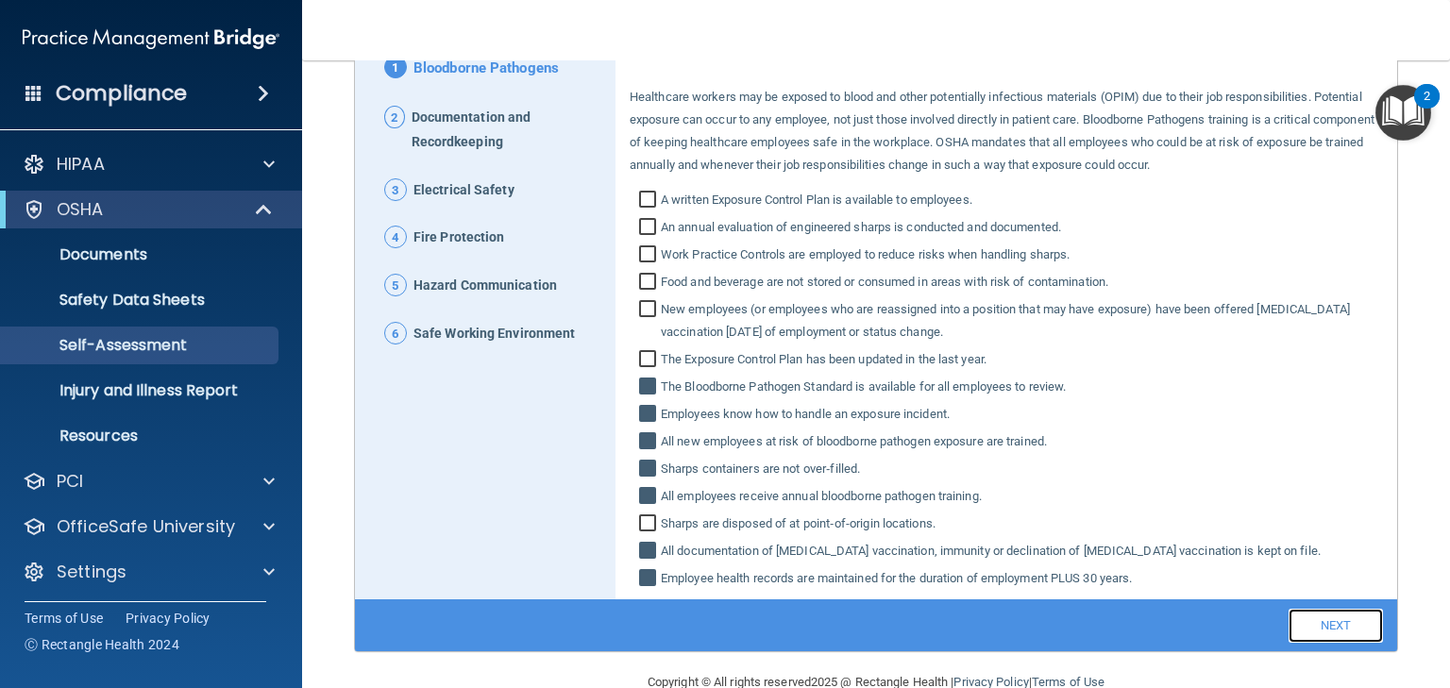
click at [1316, 630] on link "Next" at bounding box center [1335, 626] width 94 height 34
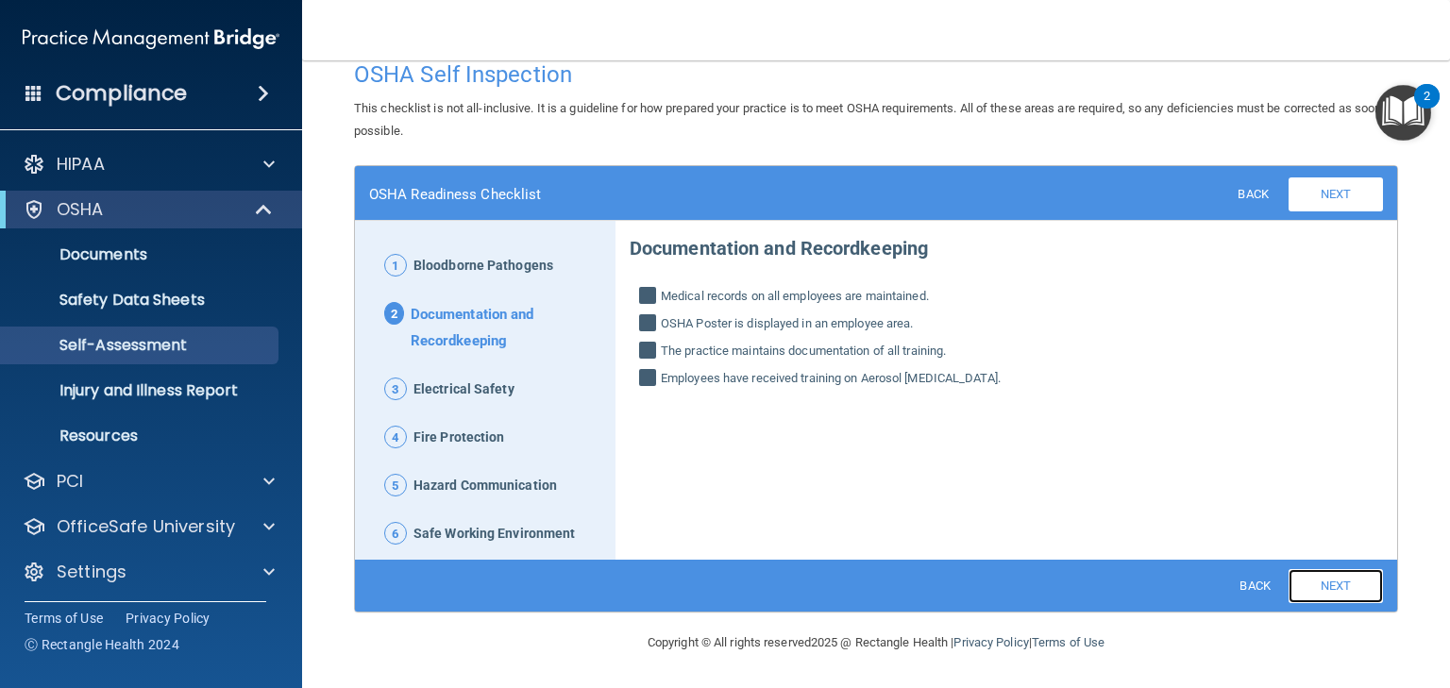
scroll to position [27, 0]
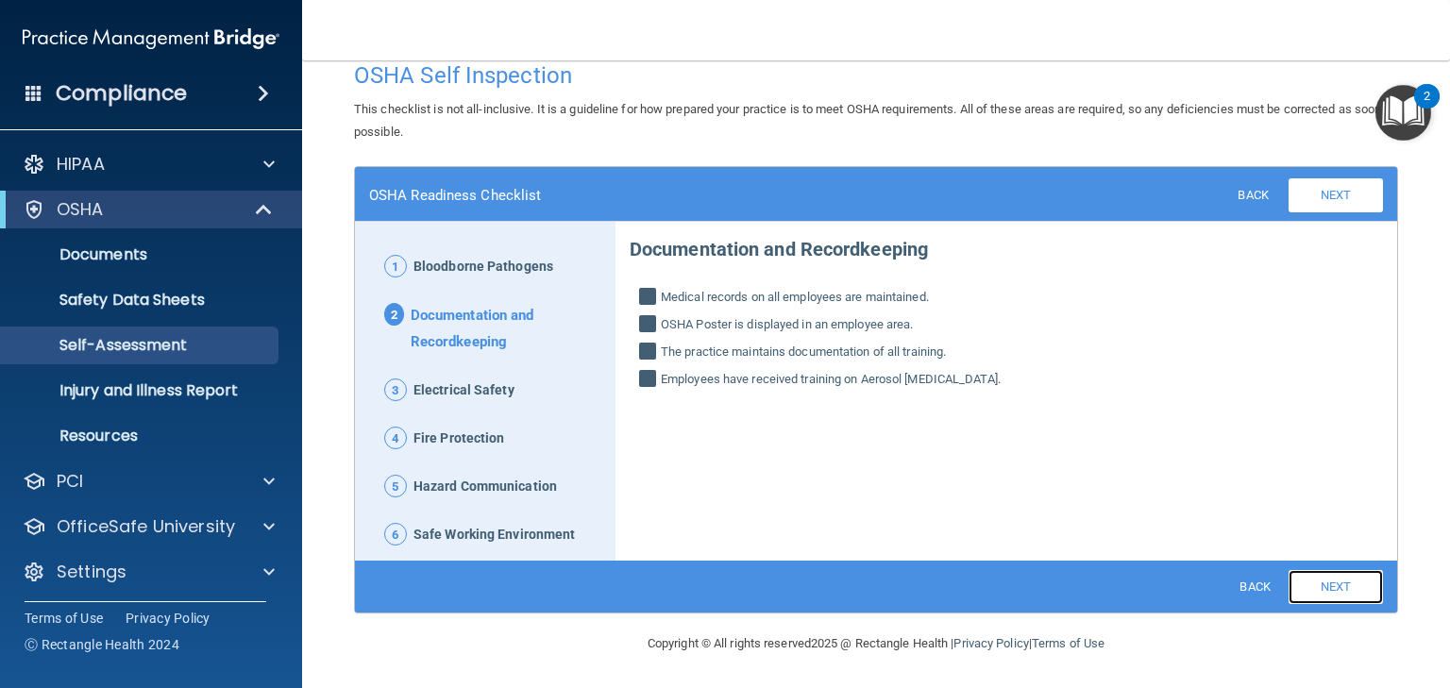
click at [1310, 592] on link "Next" at bounding box center [1335, 587] width 94 height 34
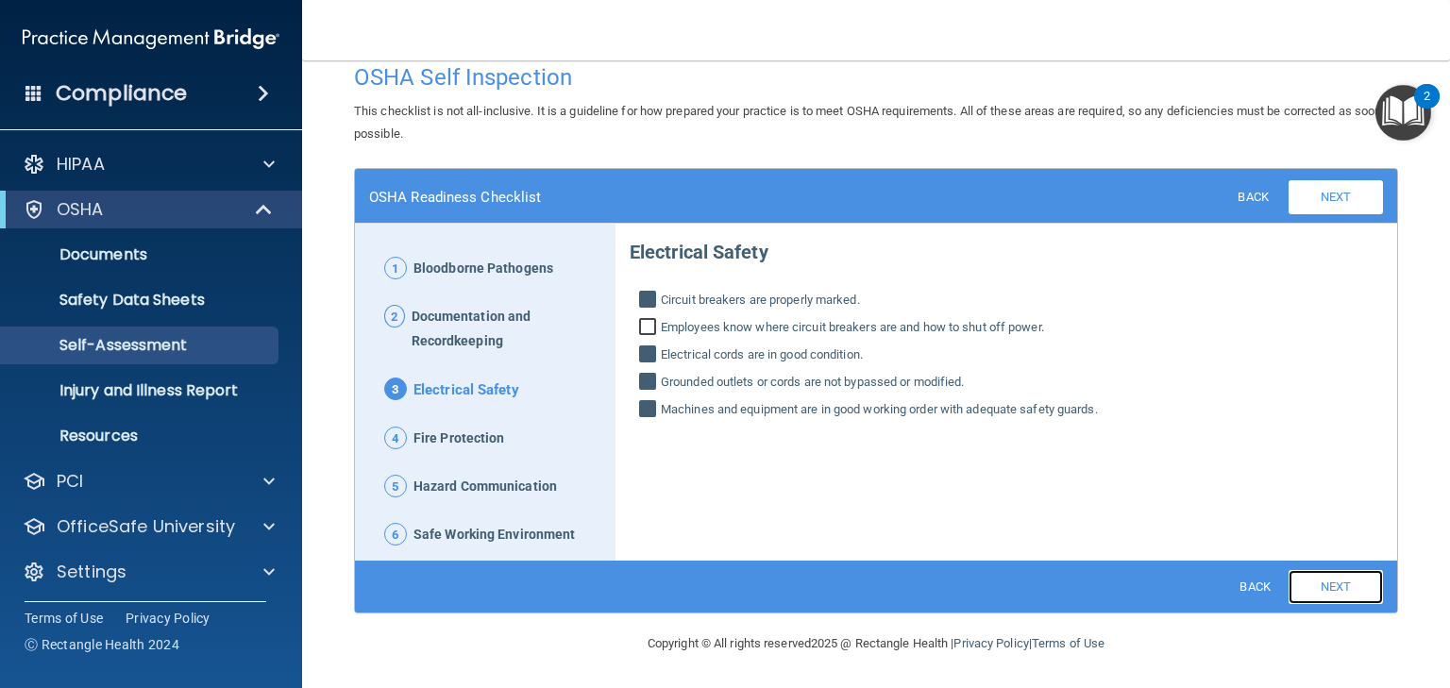
click at [1310, 592] on link "Next" at bounding box center [1335, 587] width 94 height 34
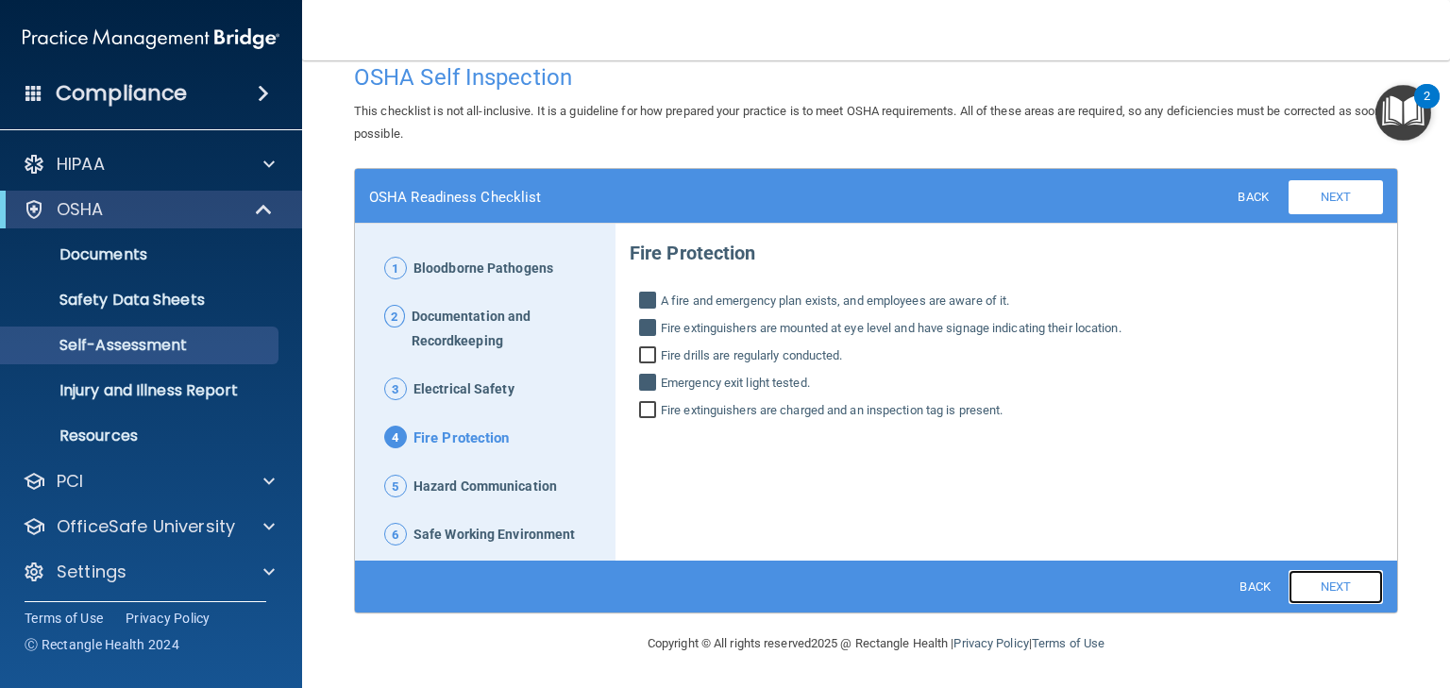
click at [1309, 589] on link "Next" at bounding box center [1335, 587] width 94 height 34
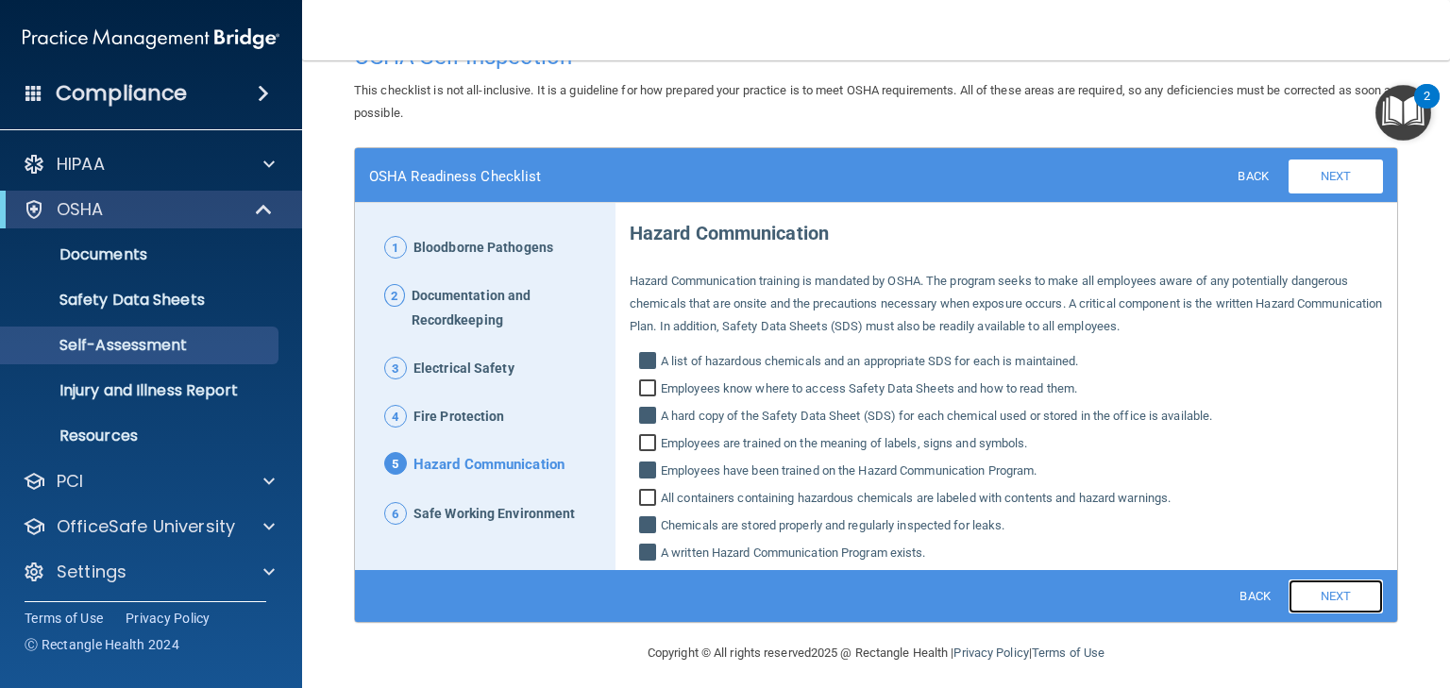
scroll to position [57, 0]
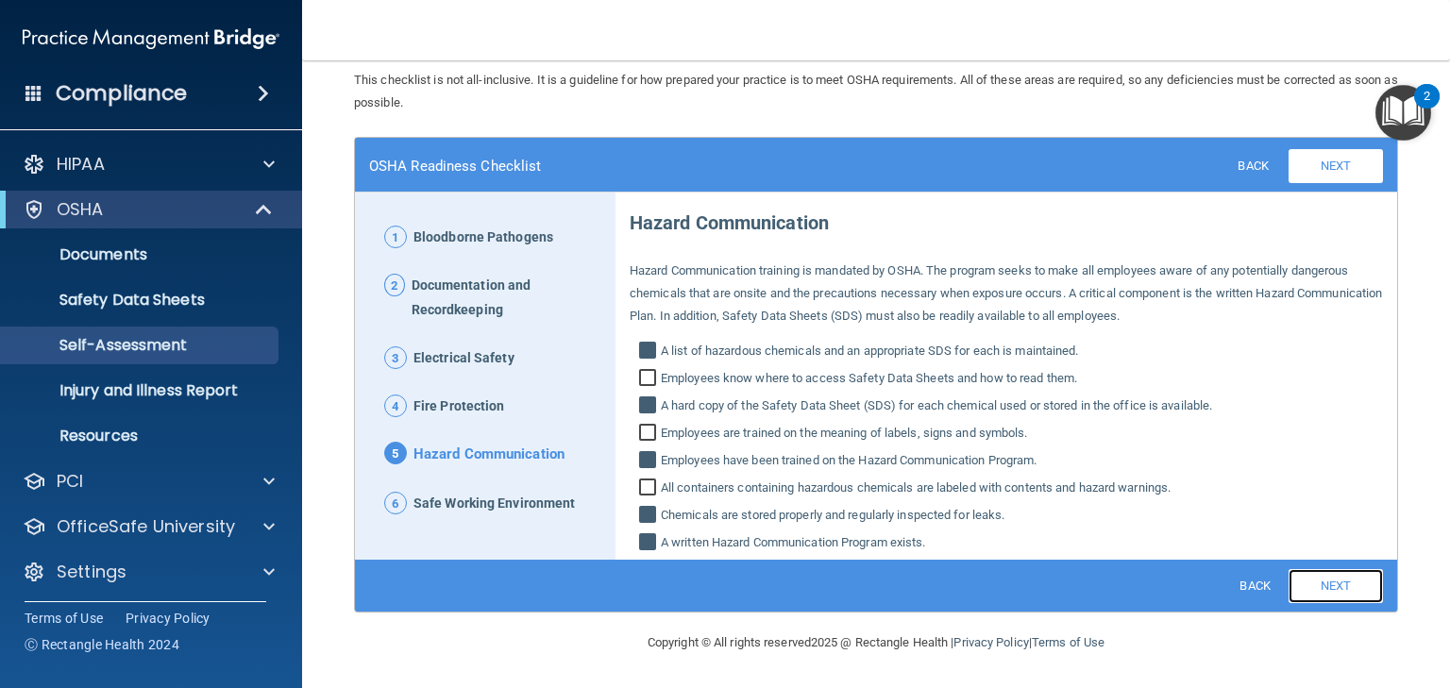
click at [1332, 581] on link "Next" at bounding box center [1335, 586] width 94 height 34
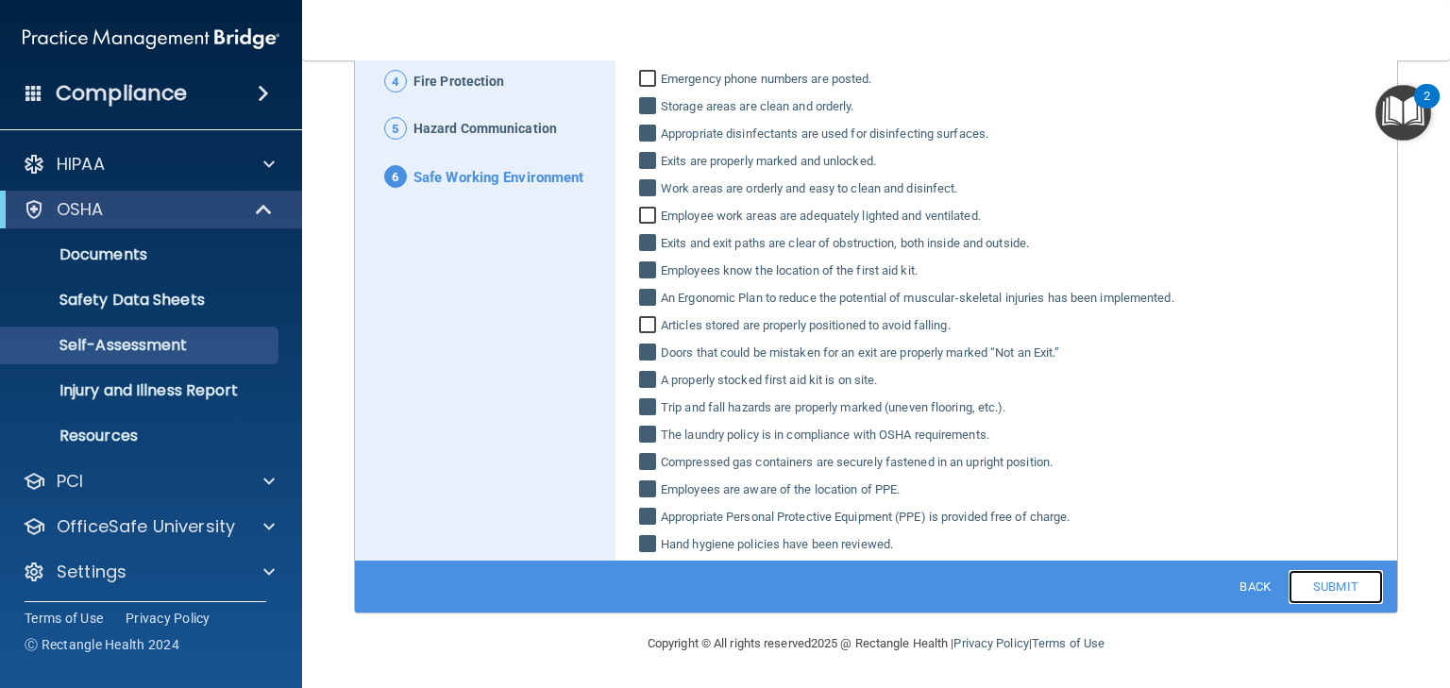
click at [1310, 581] on link "Submit" at bounding box center [1335, 587] width 94 height 34
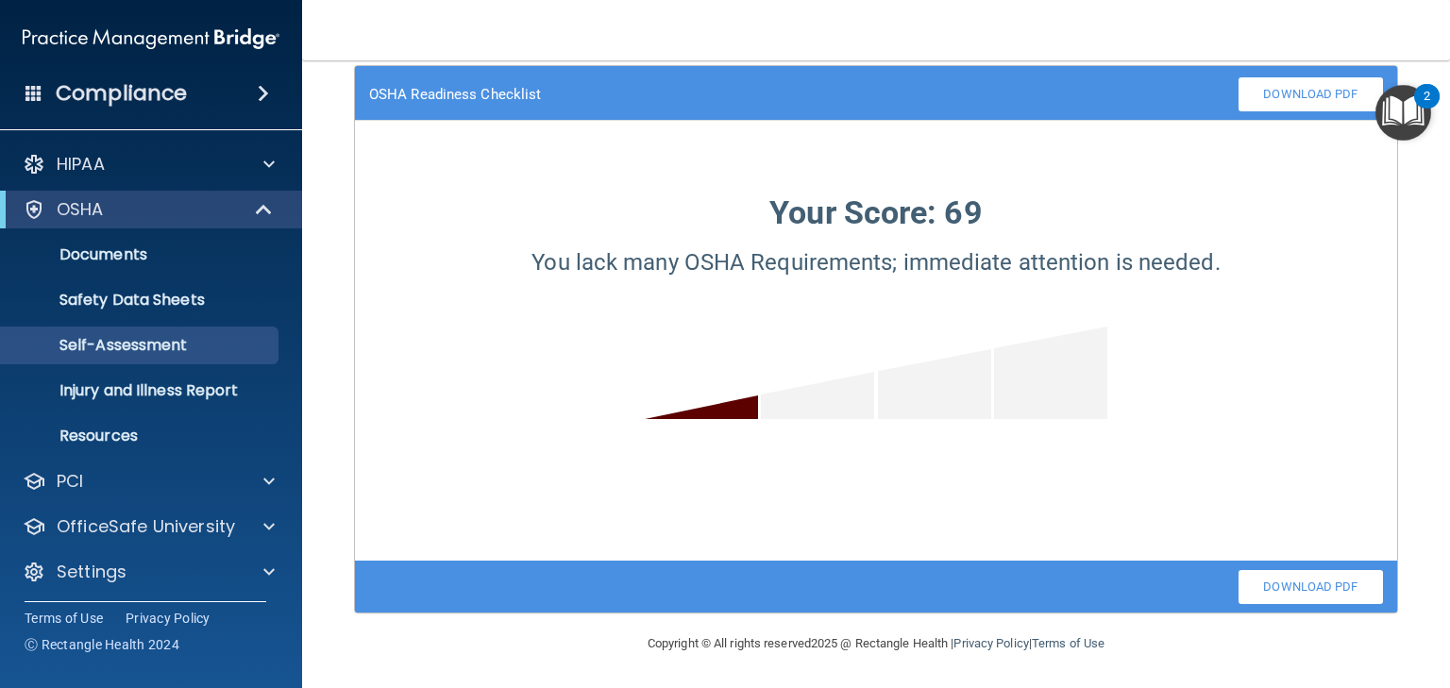
scroll to position [0, 0]
